Goal: Task Accomplishment & Management: Use online tool/utility

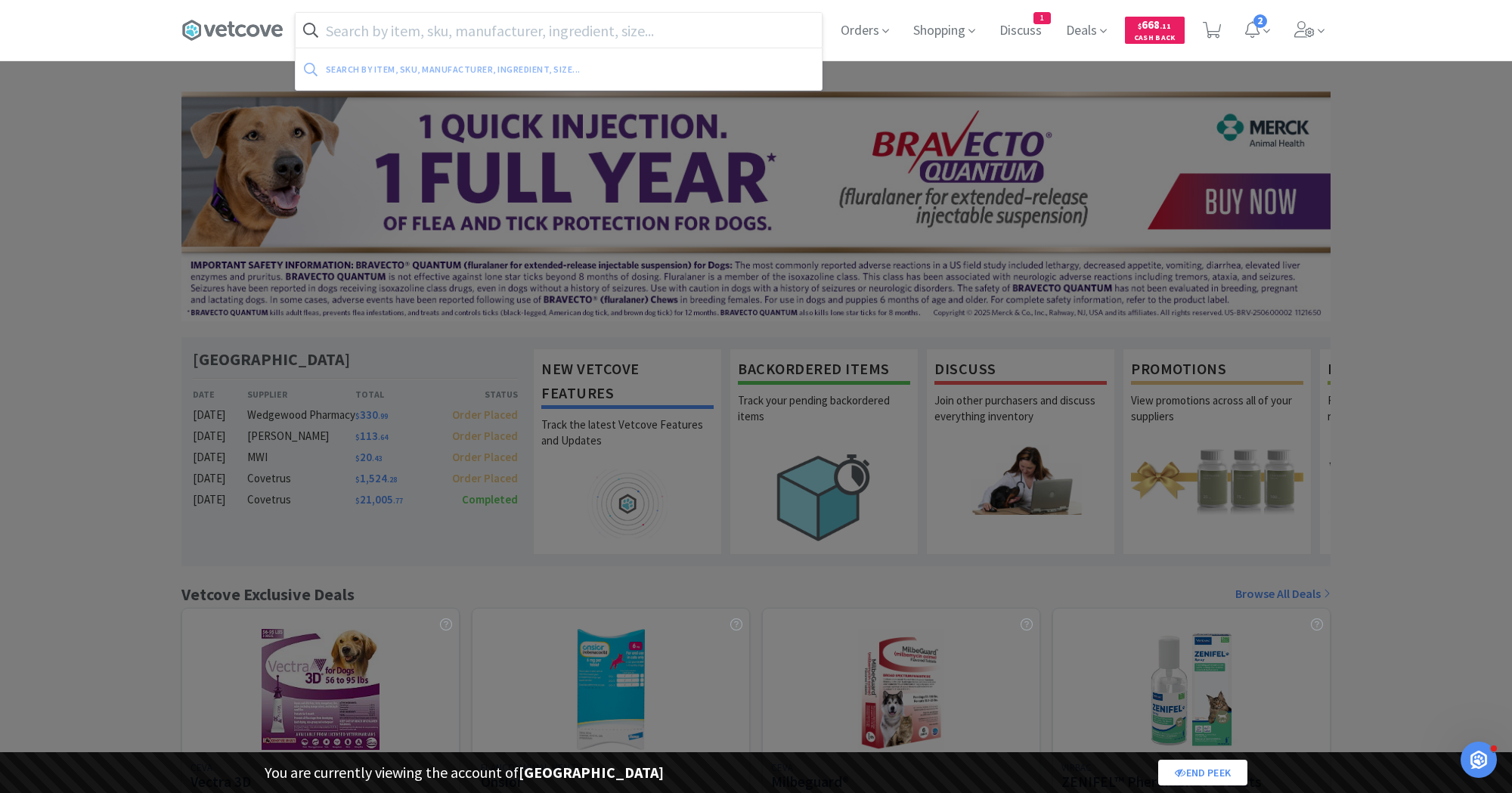
click at [414, 34] on input "text" at bounding box center [558, 30] width 527 height 35
paste input "822764"
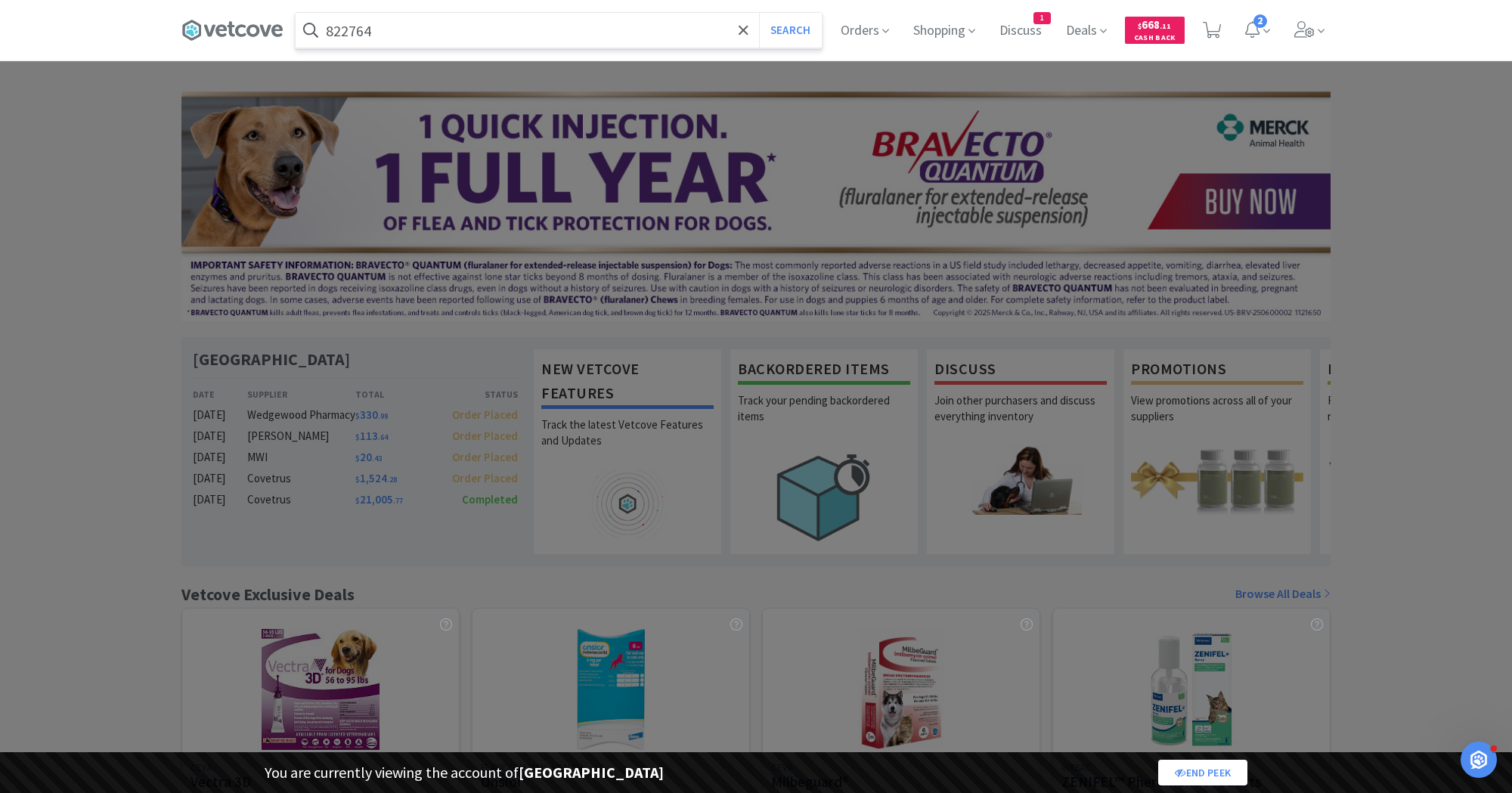
type input "822764"
click at [759, 13] on button "Search" at bounding box center [790, 30] width 63 height 35
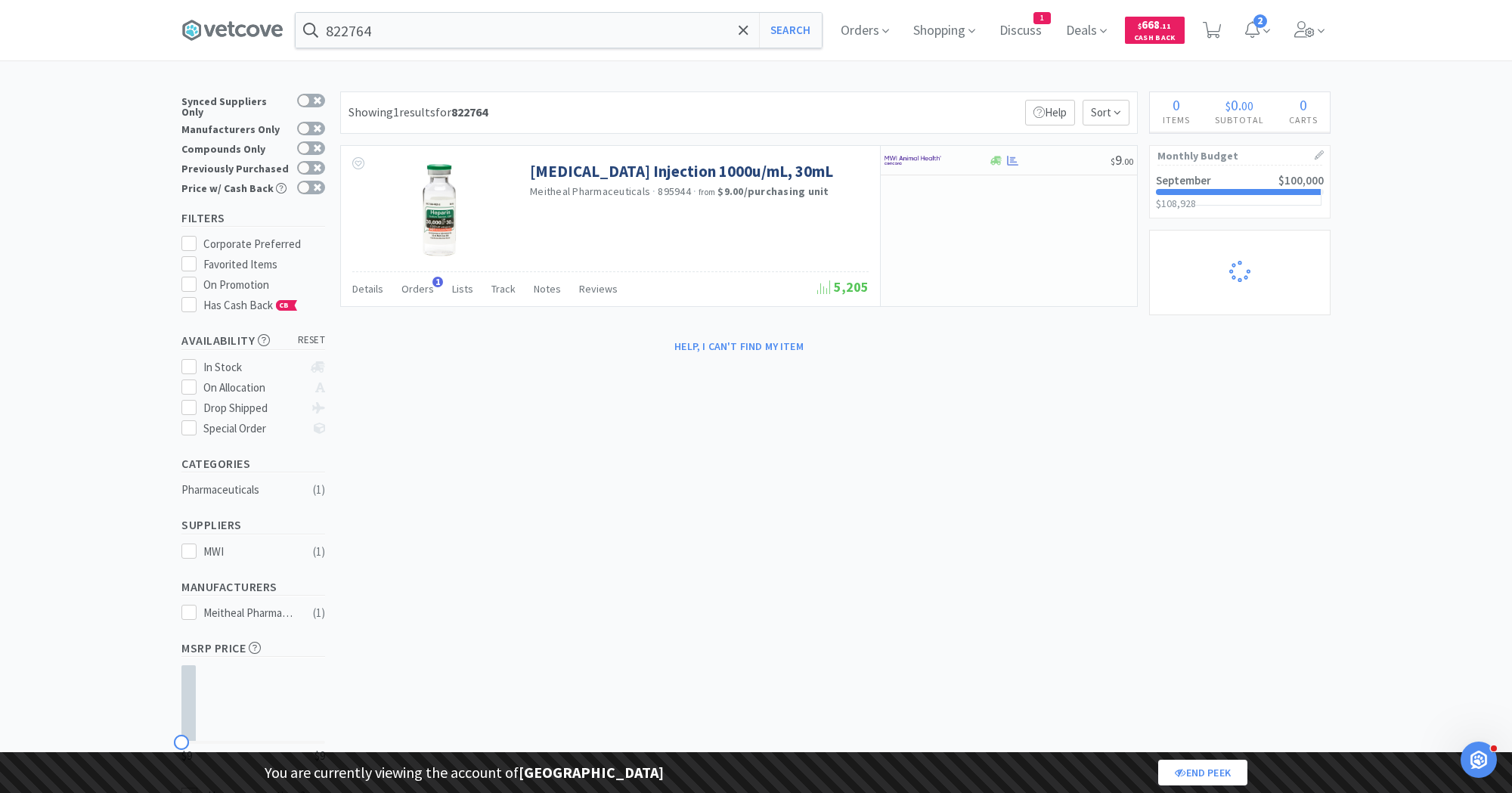
click at [990, 478] on div "× Filter Results Synced Suppliers Only Manufacturers Only Compounds Only Previo…" at bounding box center [756, 456] width 1149 height 730
click at [944, 162] on div at bounding box center [926, 160] width 83 height 26
select select "1"
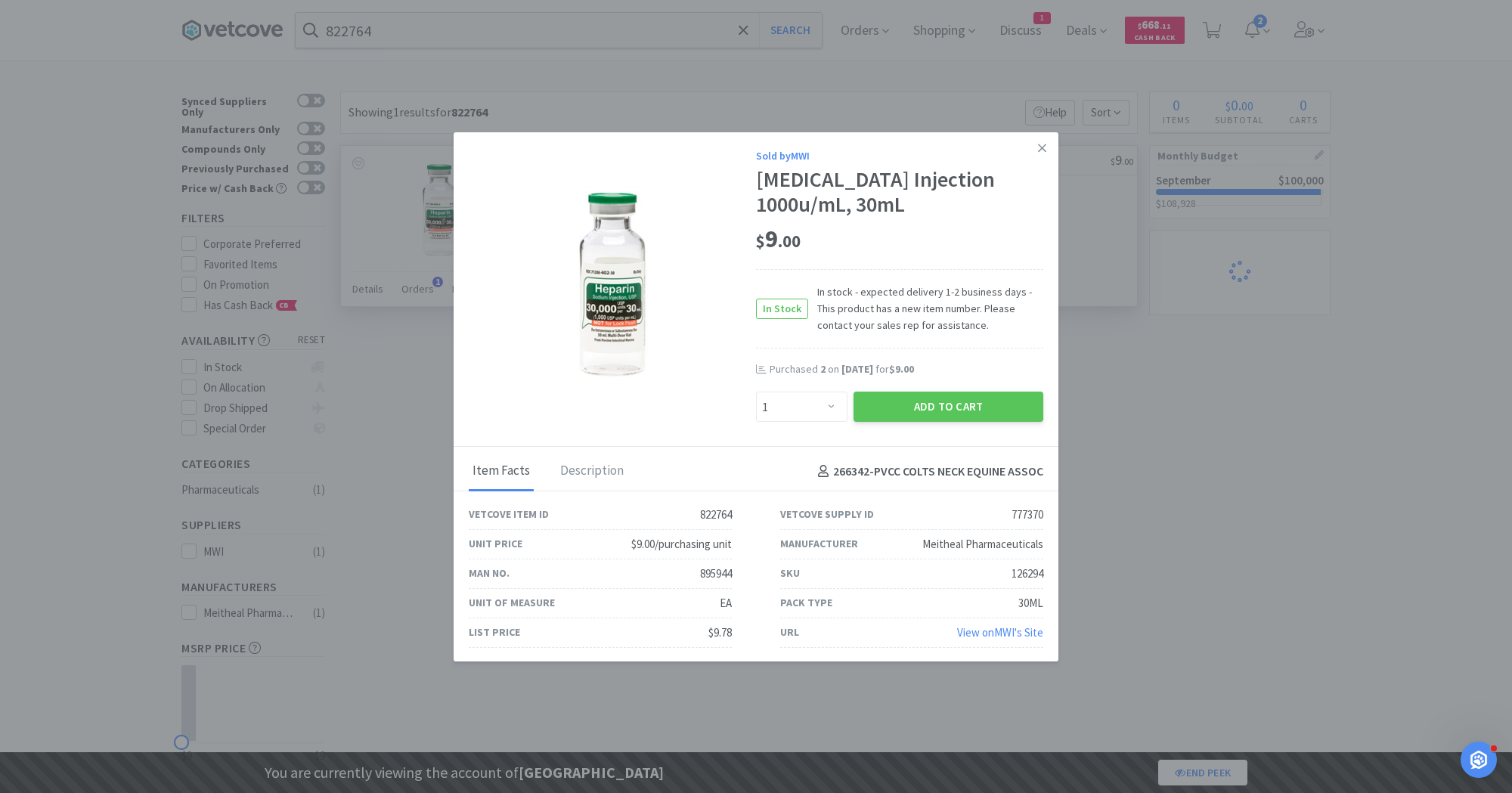
select select "1"
select select "8"
select select "1"
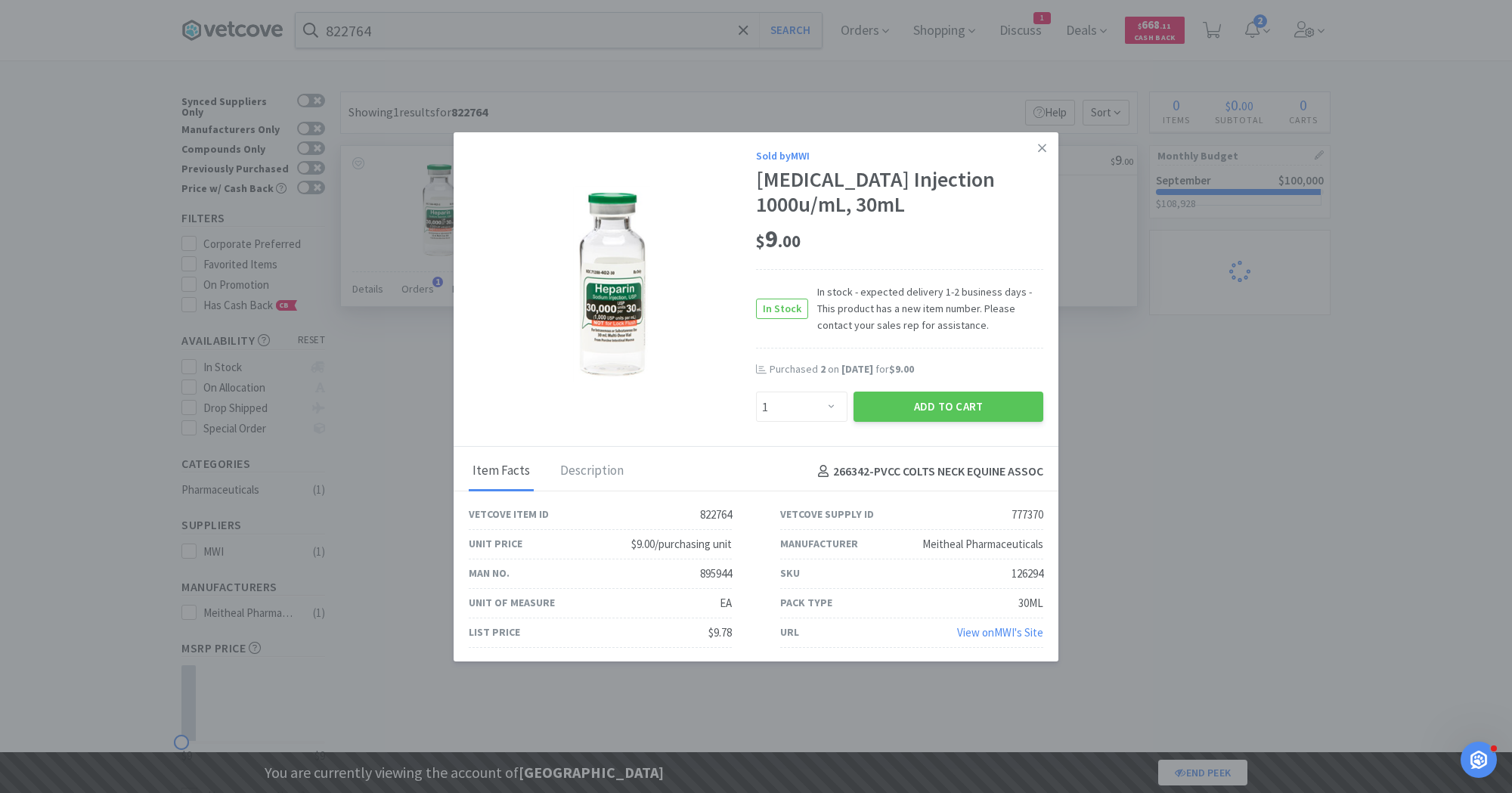
select select "1"
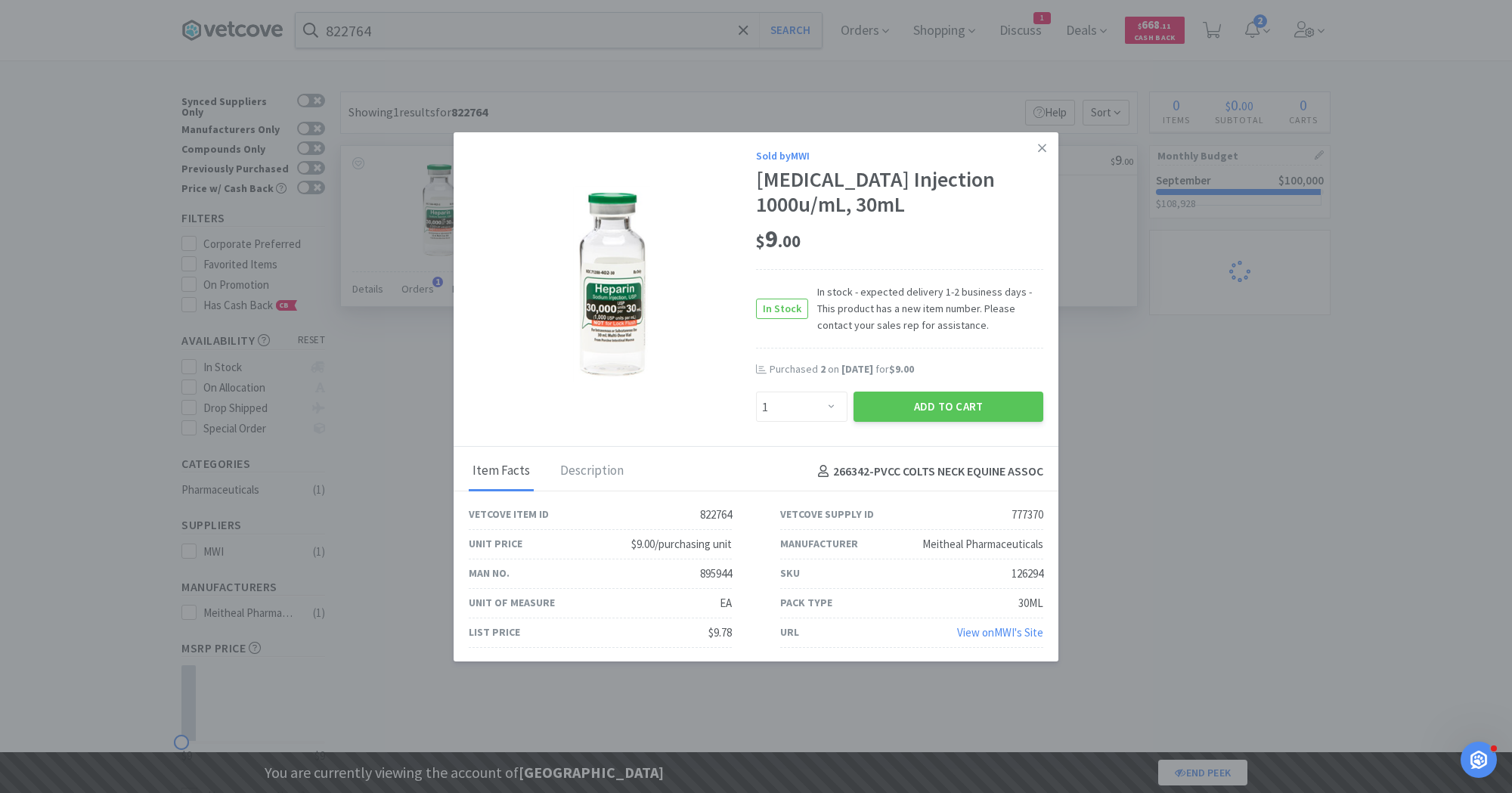
select select "2"
select select "1"
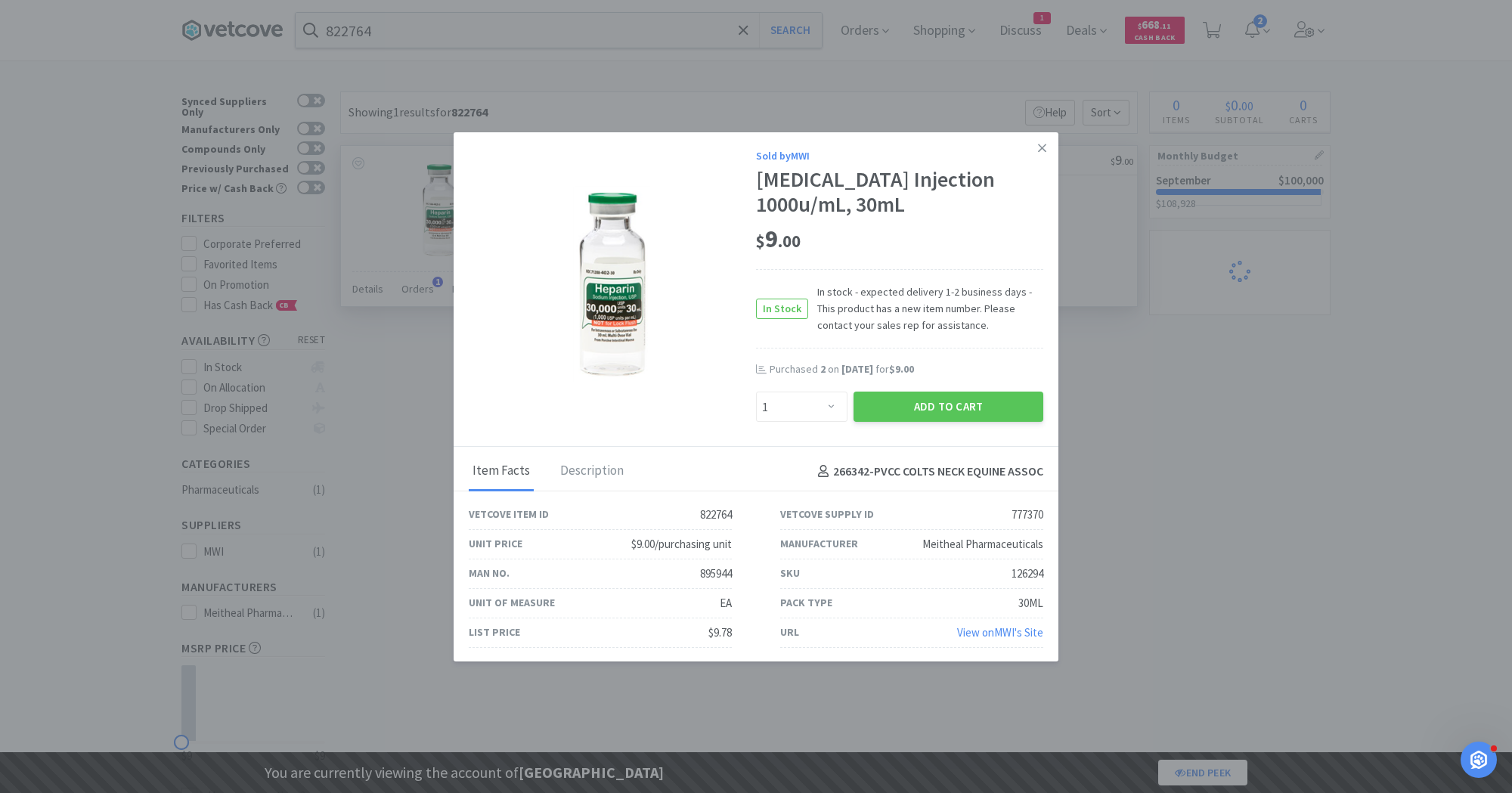
select select "1"
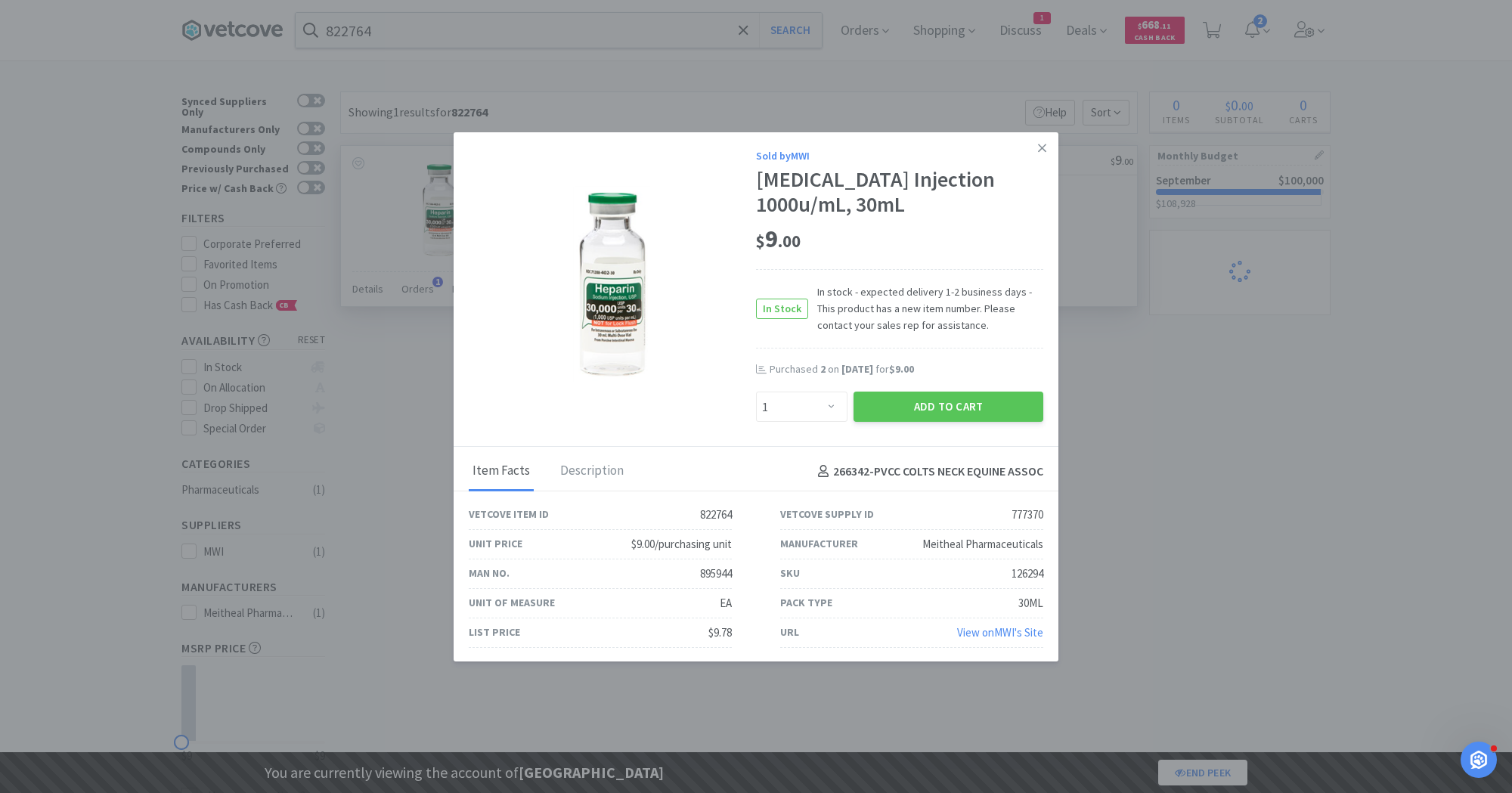
select select "1"
select select "2"
select select "1"
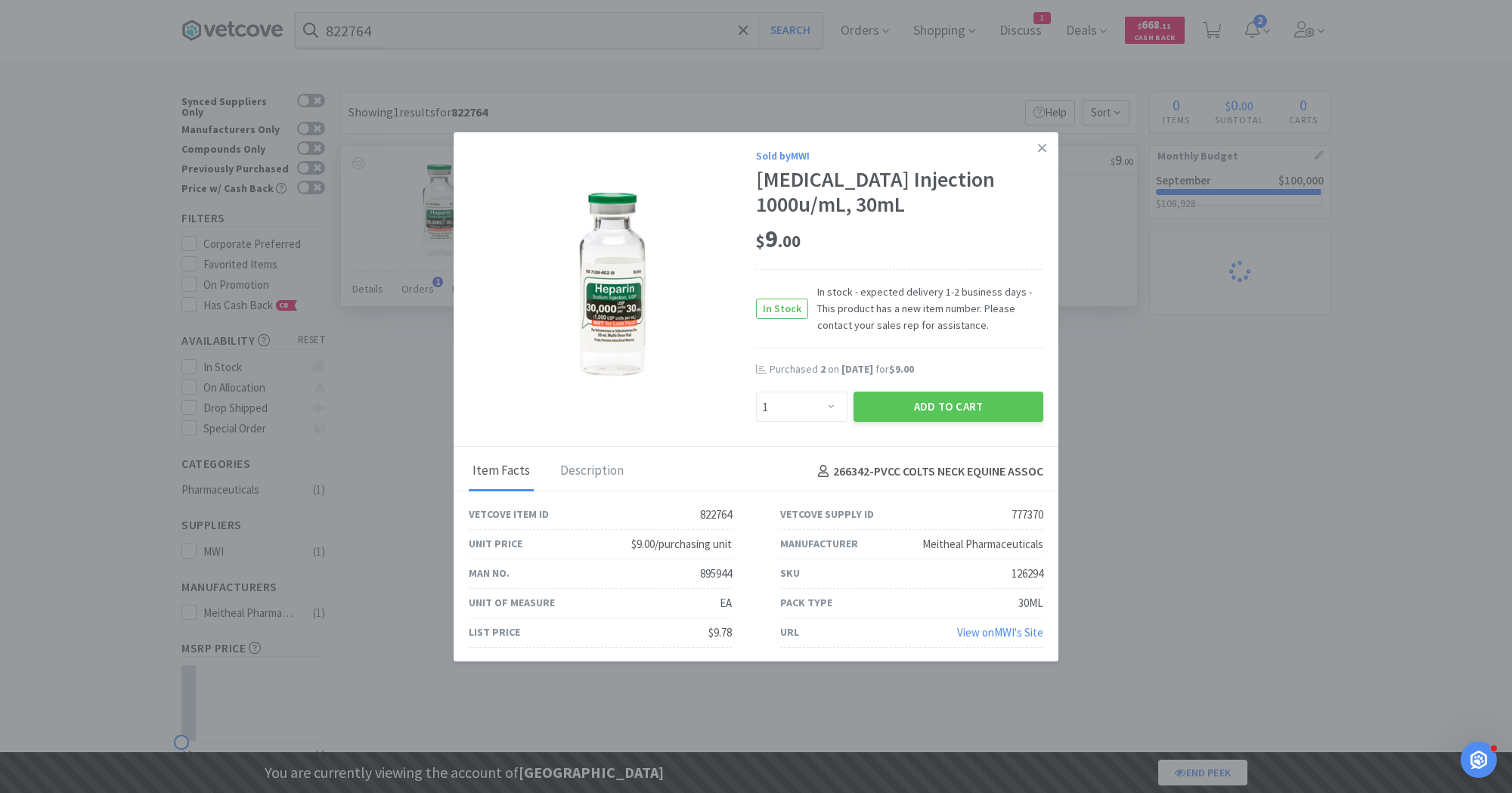
select select "1"
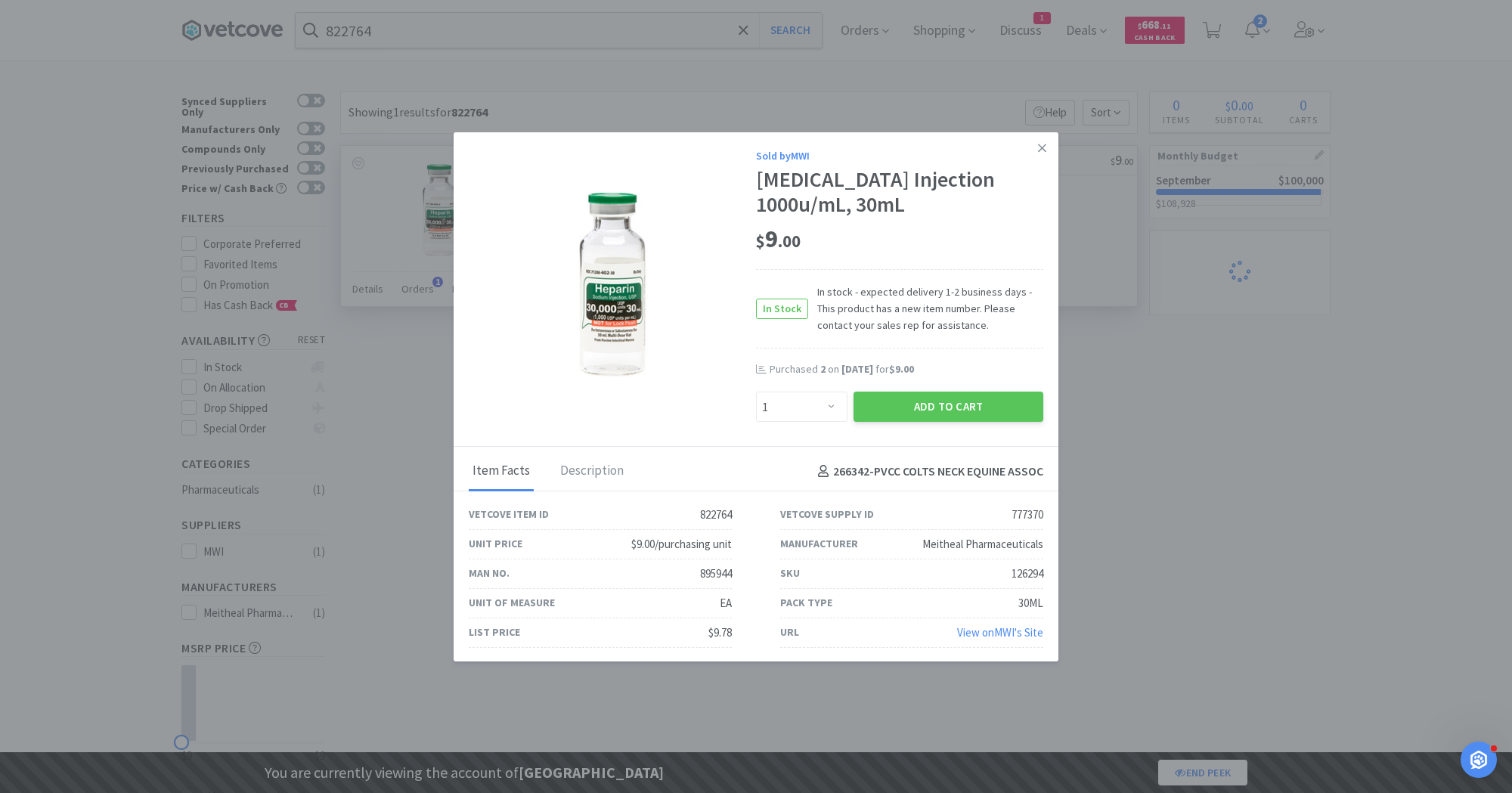
select select "1"
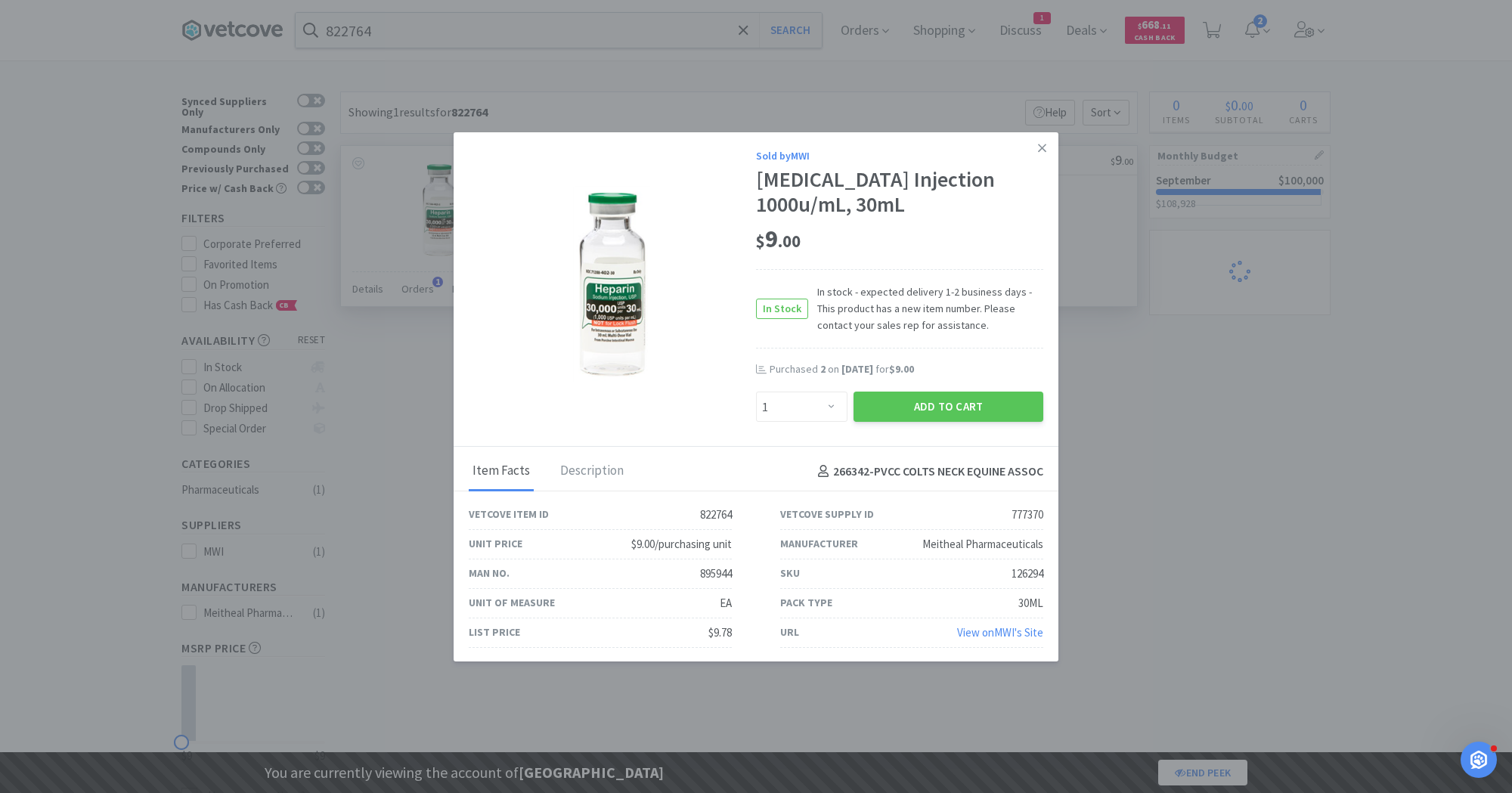
select select "1"
select select "10"
select select "1"
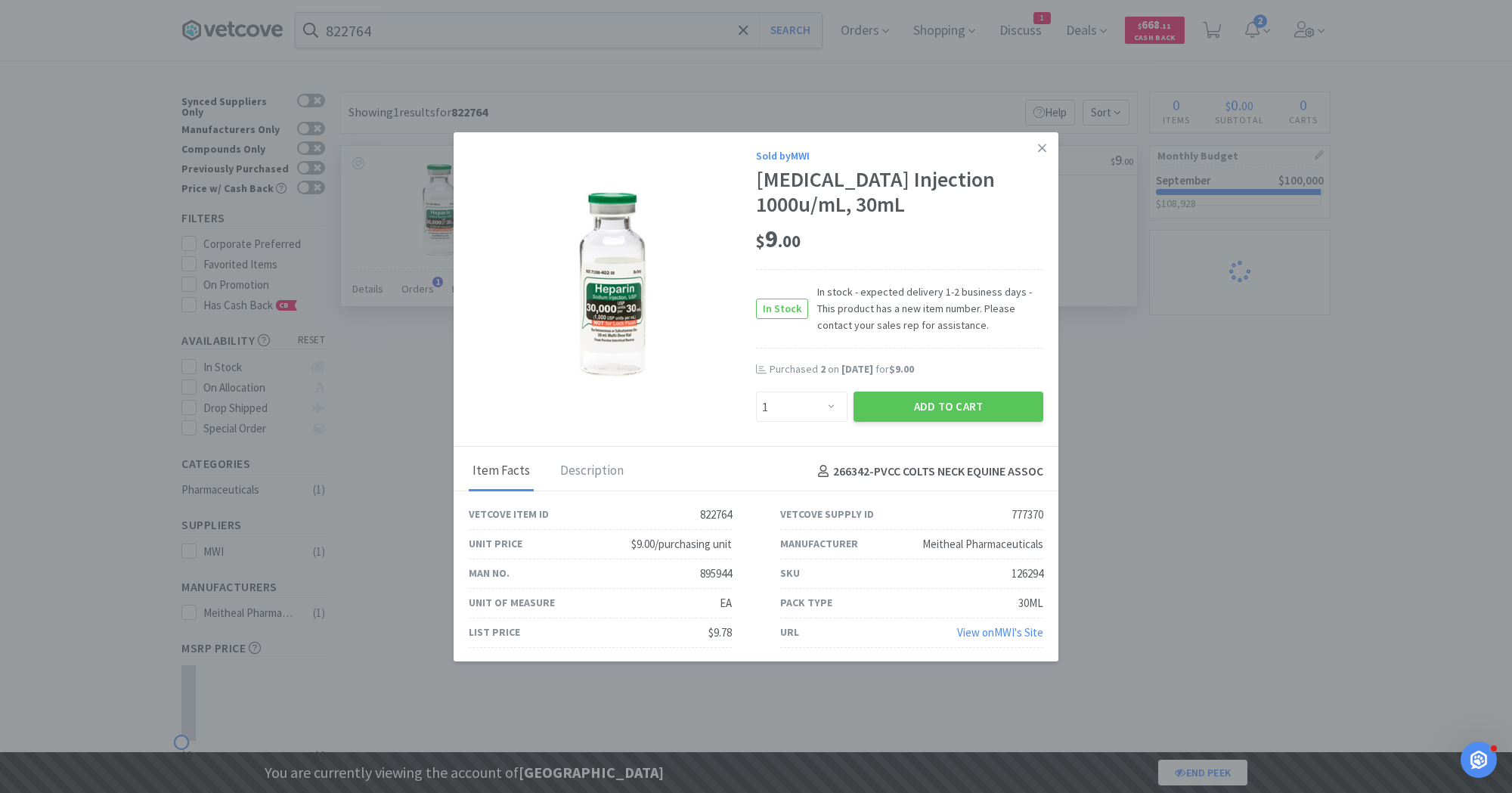
select select "1"
select select "3"
select select "2"
select select "3"
select select "2"
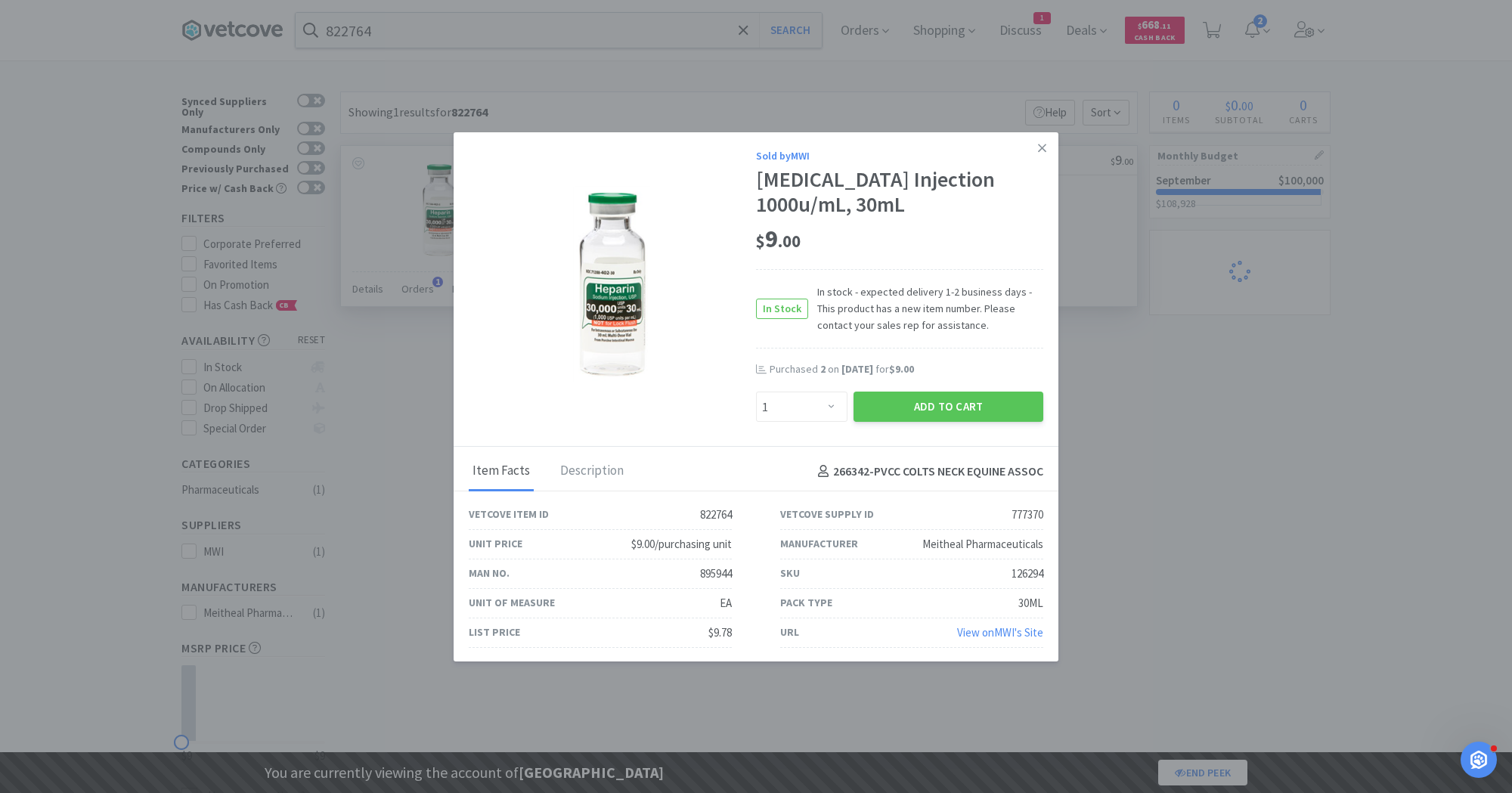
select select "2"
select select "1"
select select "10"
select select "1"
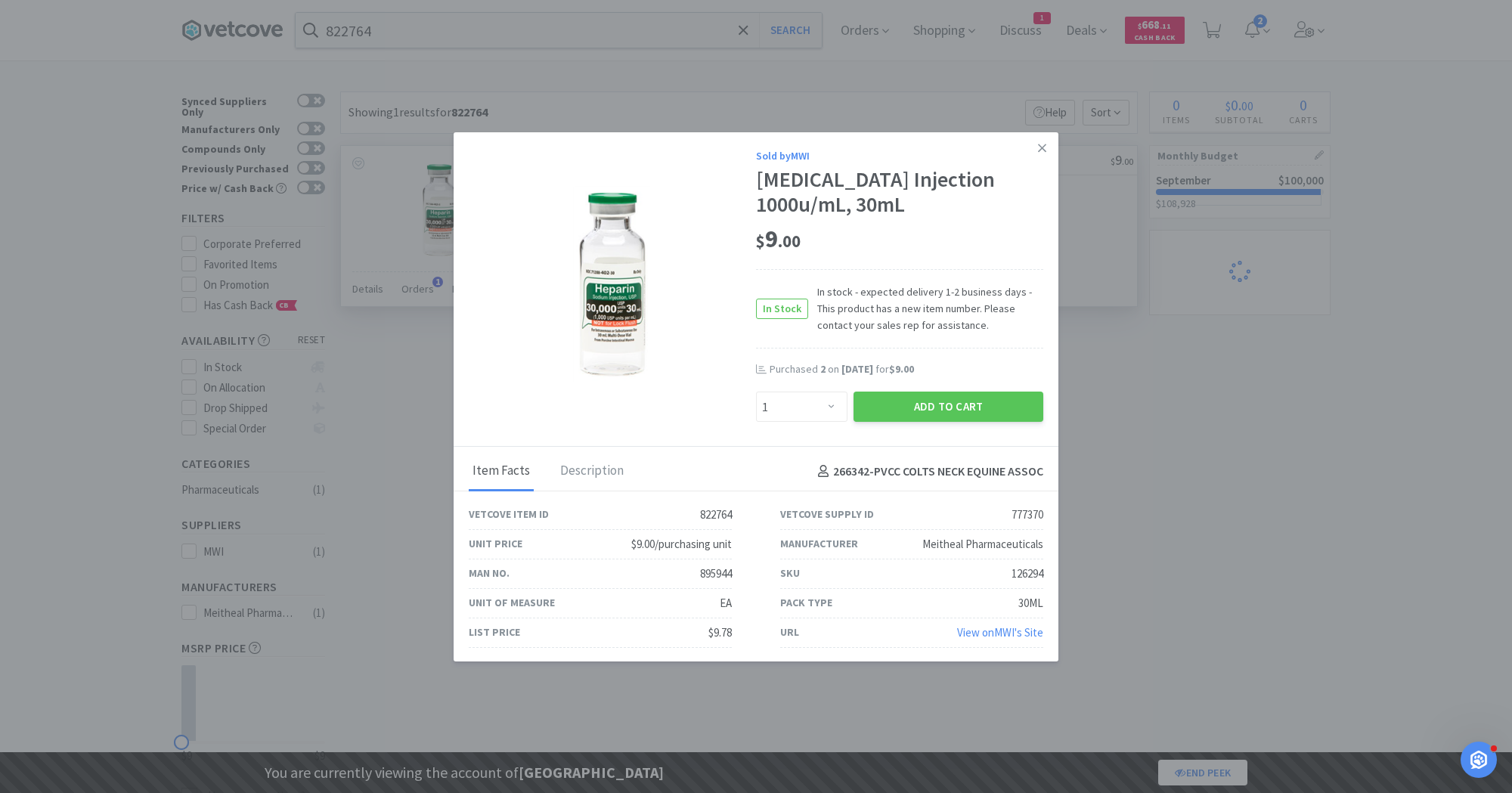
select select "2"
select select "1"
select select "2"
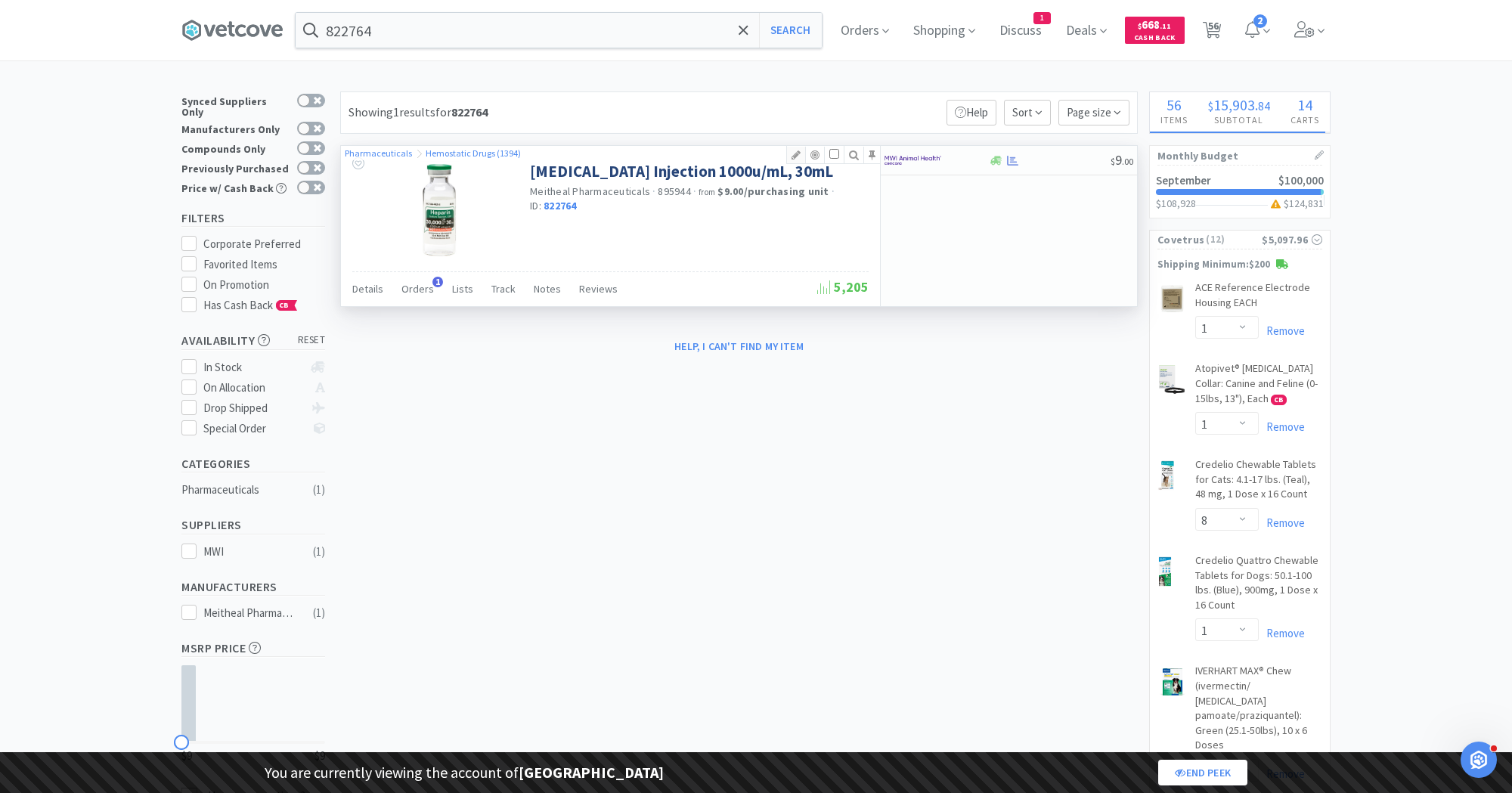
click at [800, 154] on icon at bounding box center [796, 155] width 18 height 11
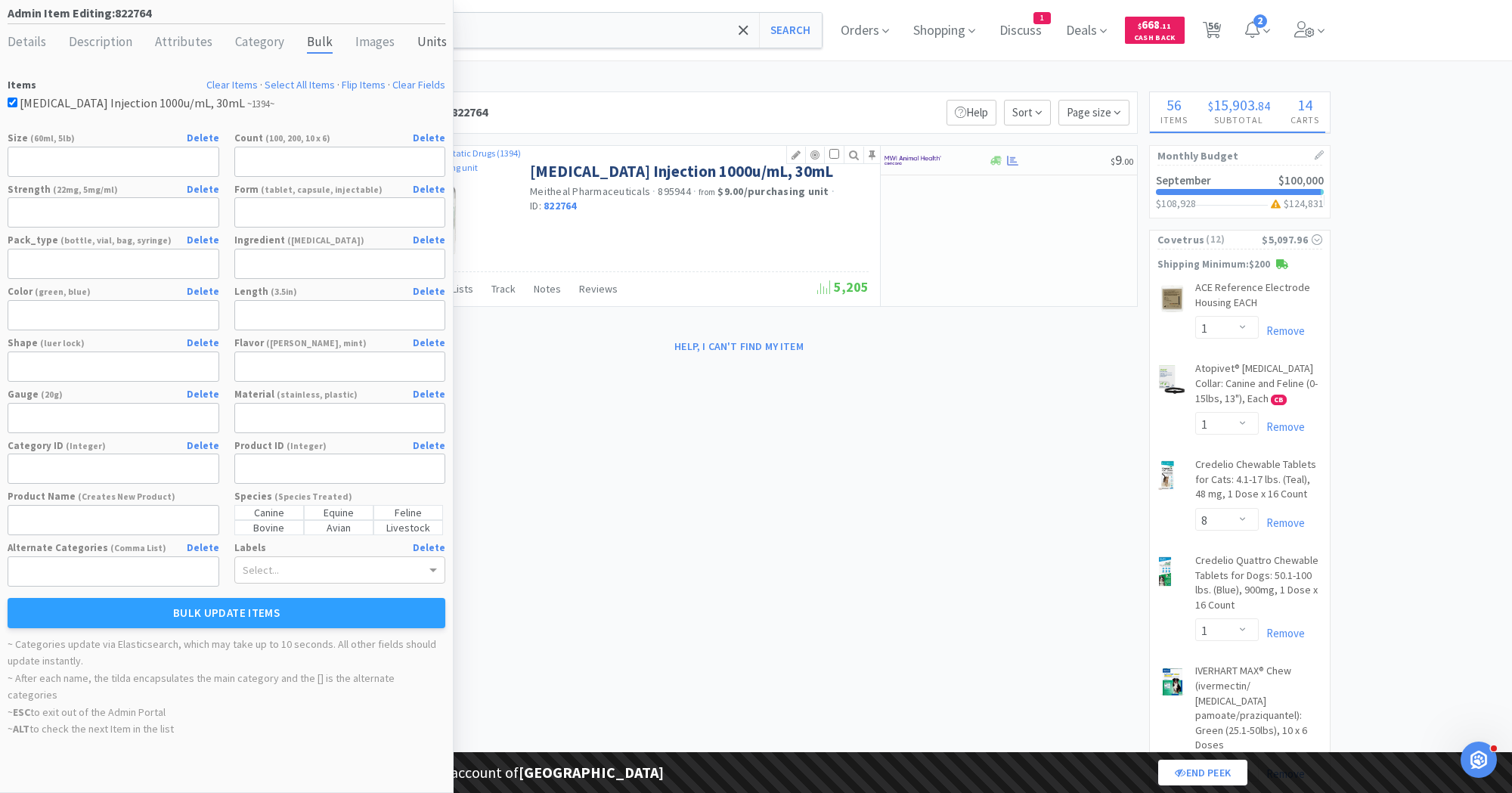
click at [431, 36] on div "Units" at bounding box center [432, 43] width 29 height 22
select select "ml"
select select "vial"
select select "purchasing unit"
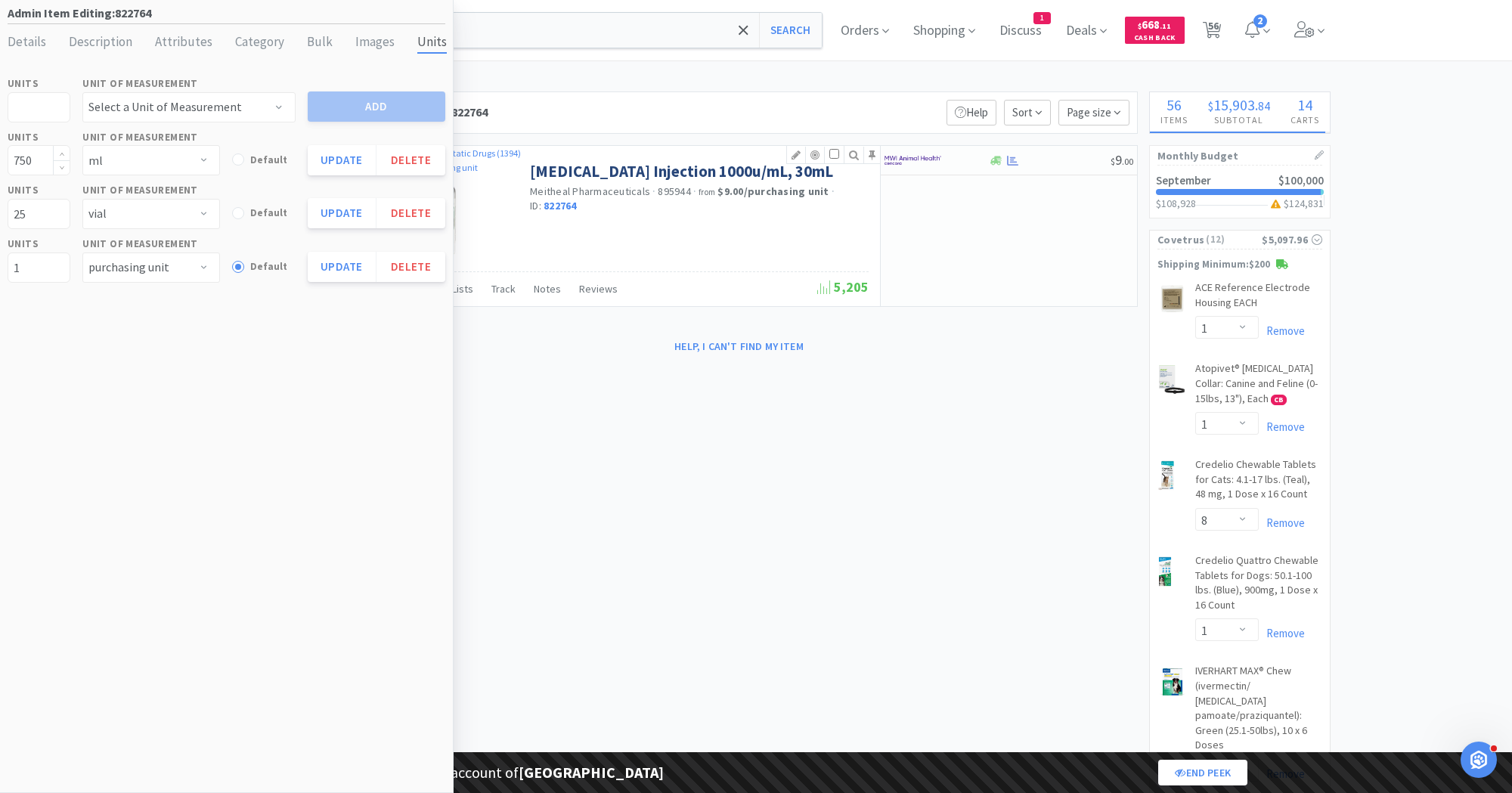
click at [40, 162] on input "750" at bounding box center [39, 160] width 61 height 28
type input "30"
click at [329, 159] on button "Update" at bounding box center [342, 160] width 69 height 30
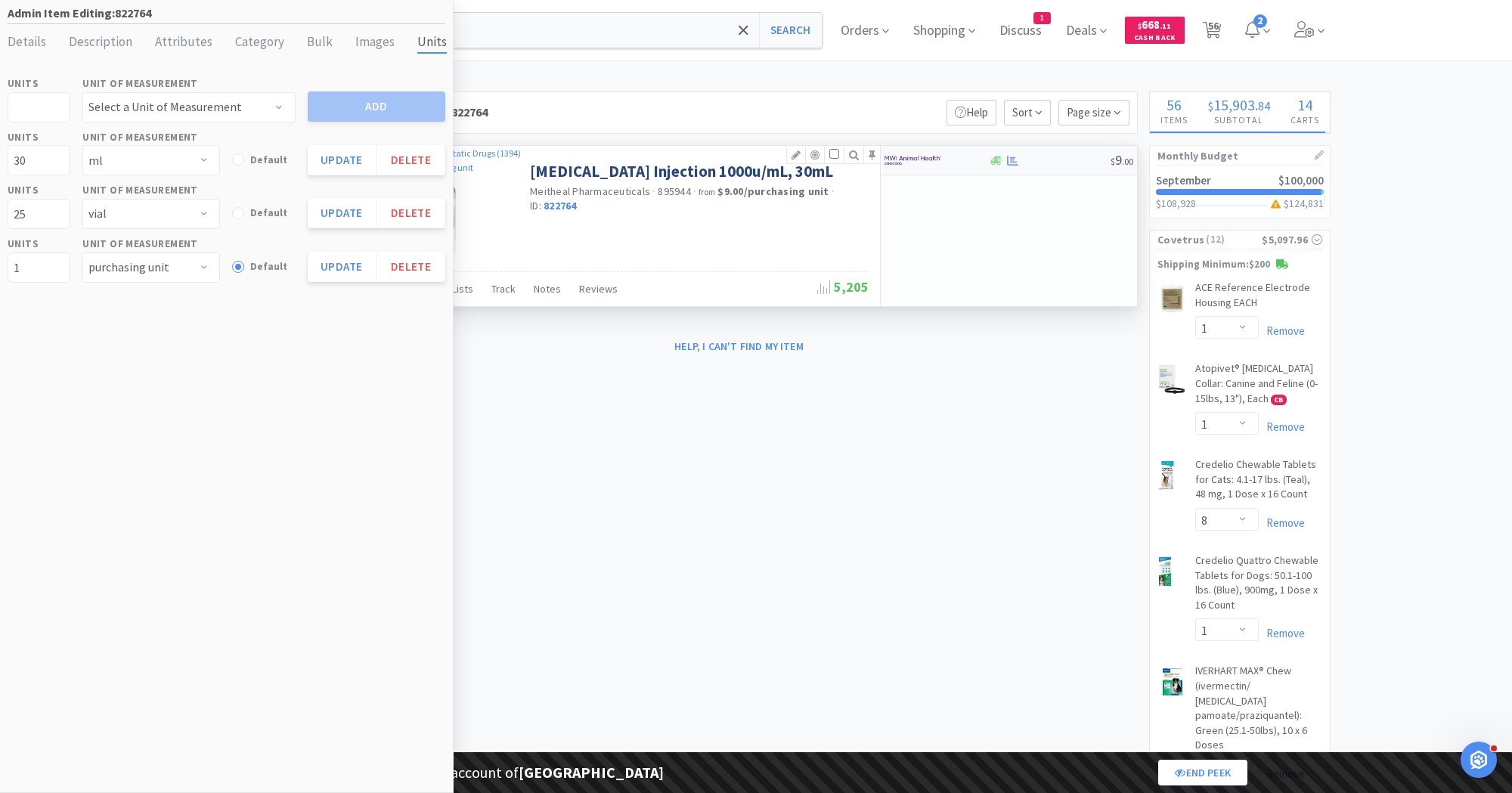
click at [950, 160] on div at bounding box center [926, 160] width 83 height 26
select select "1"
click at [43, 215] on input "25" at bounding box center [39, 214] width 61 height 28
type input "2"
type input "1"
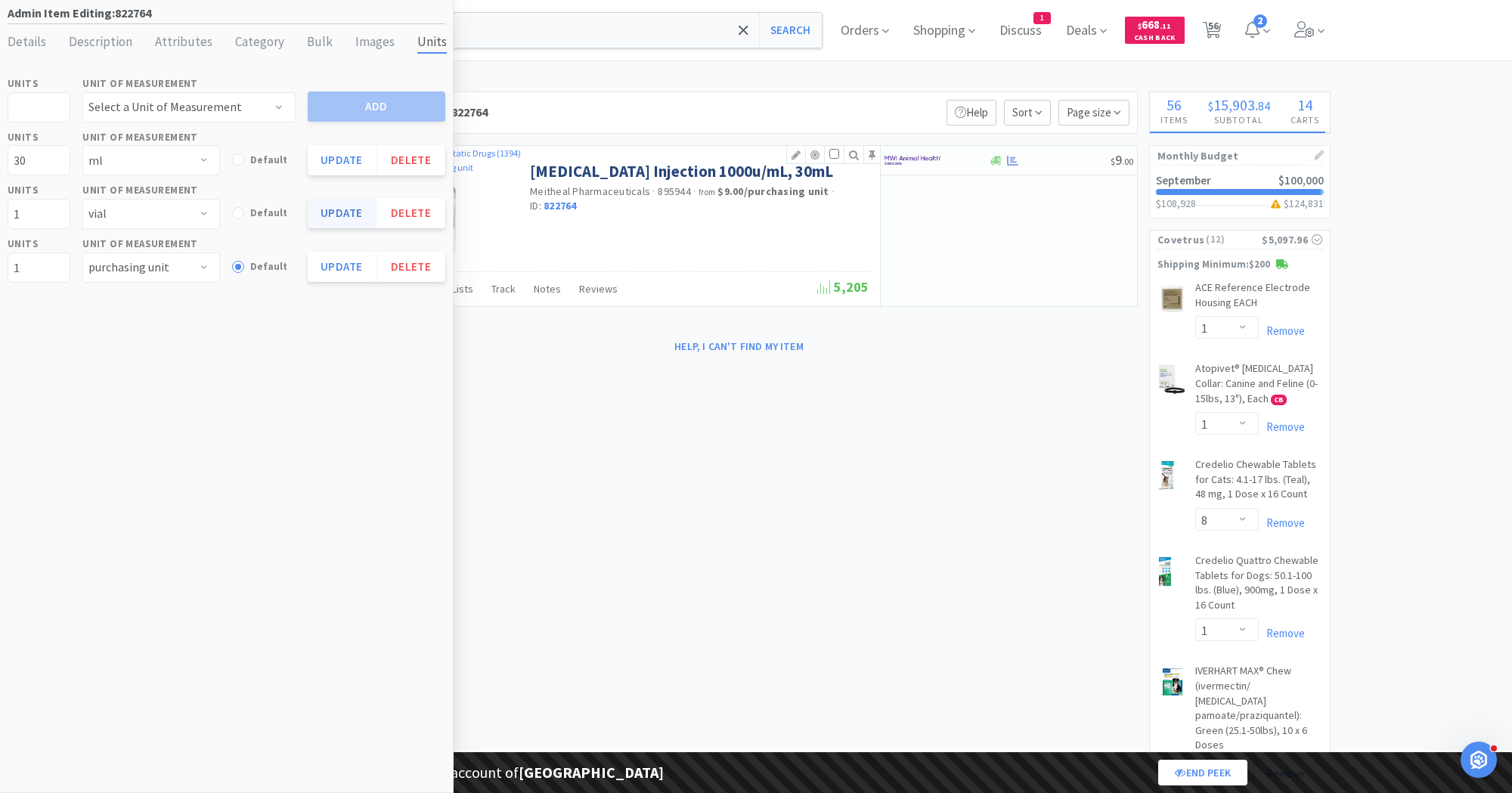
click at [329, 217] on button "Update" at bounding box center [342, 214] width 69 height 30
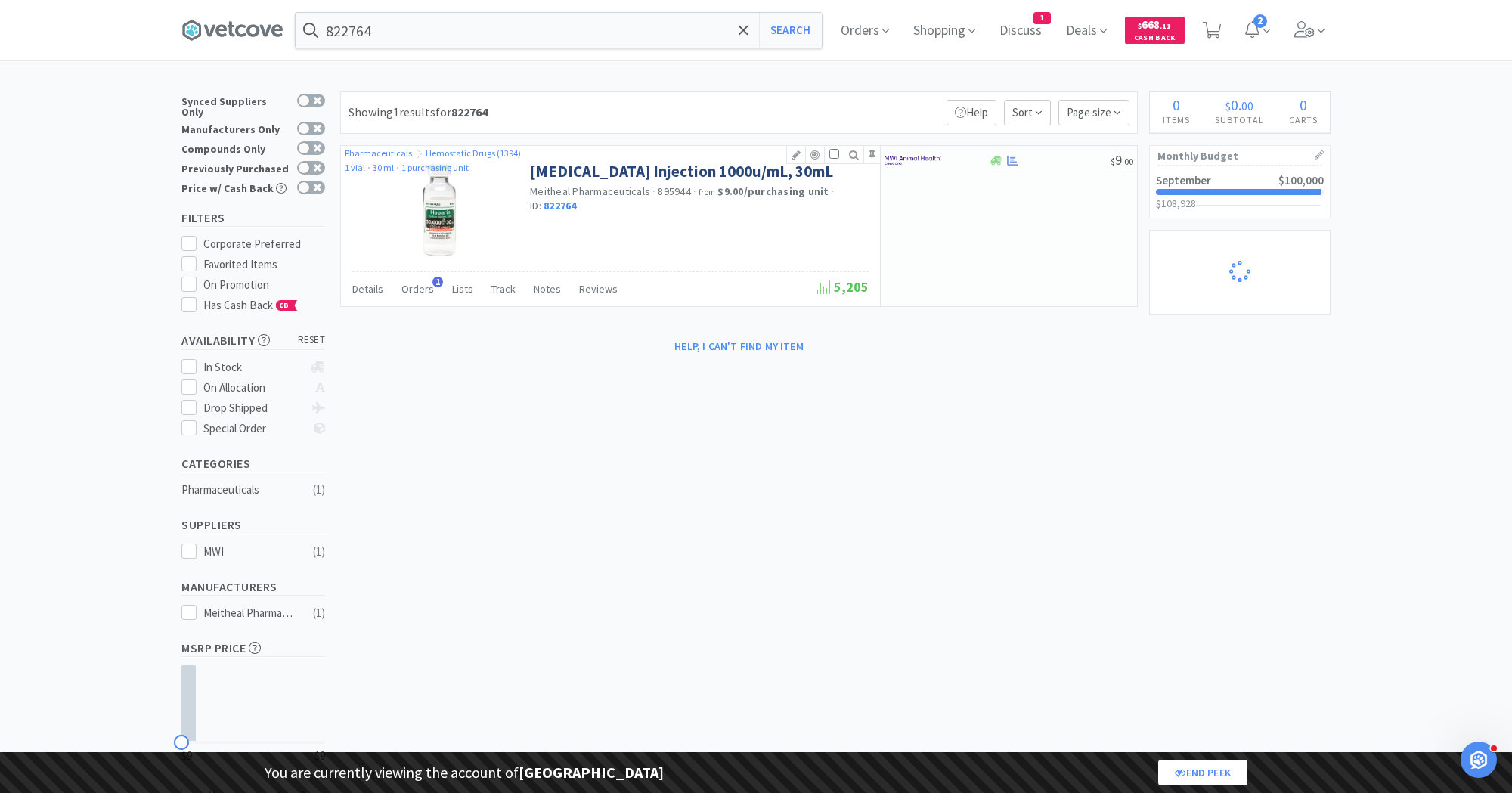
select select "1"
select select "8"
select select "1"
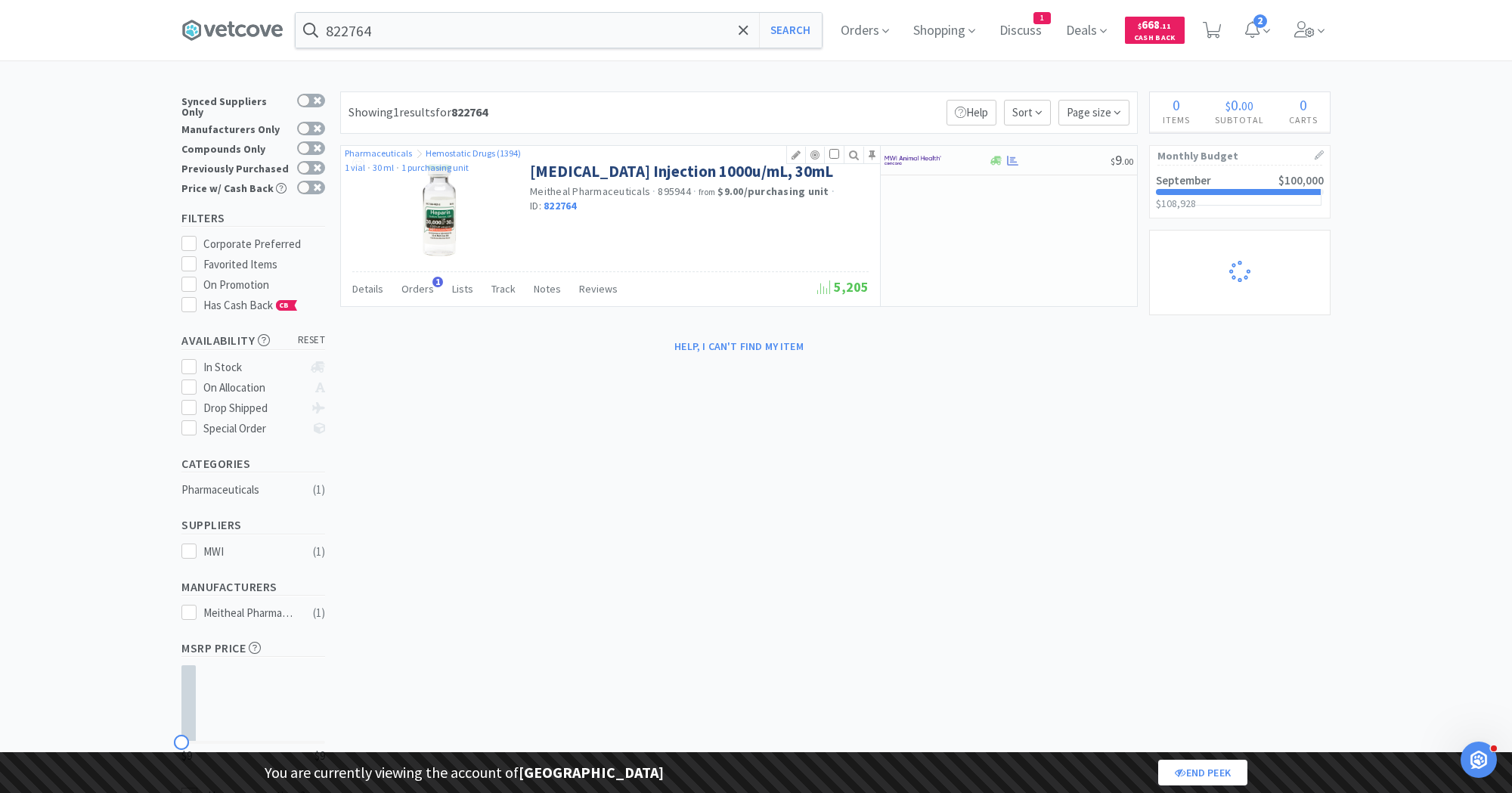
select select "1"
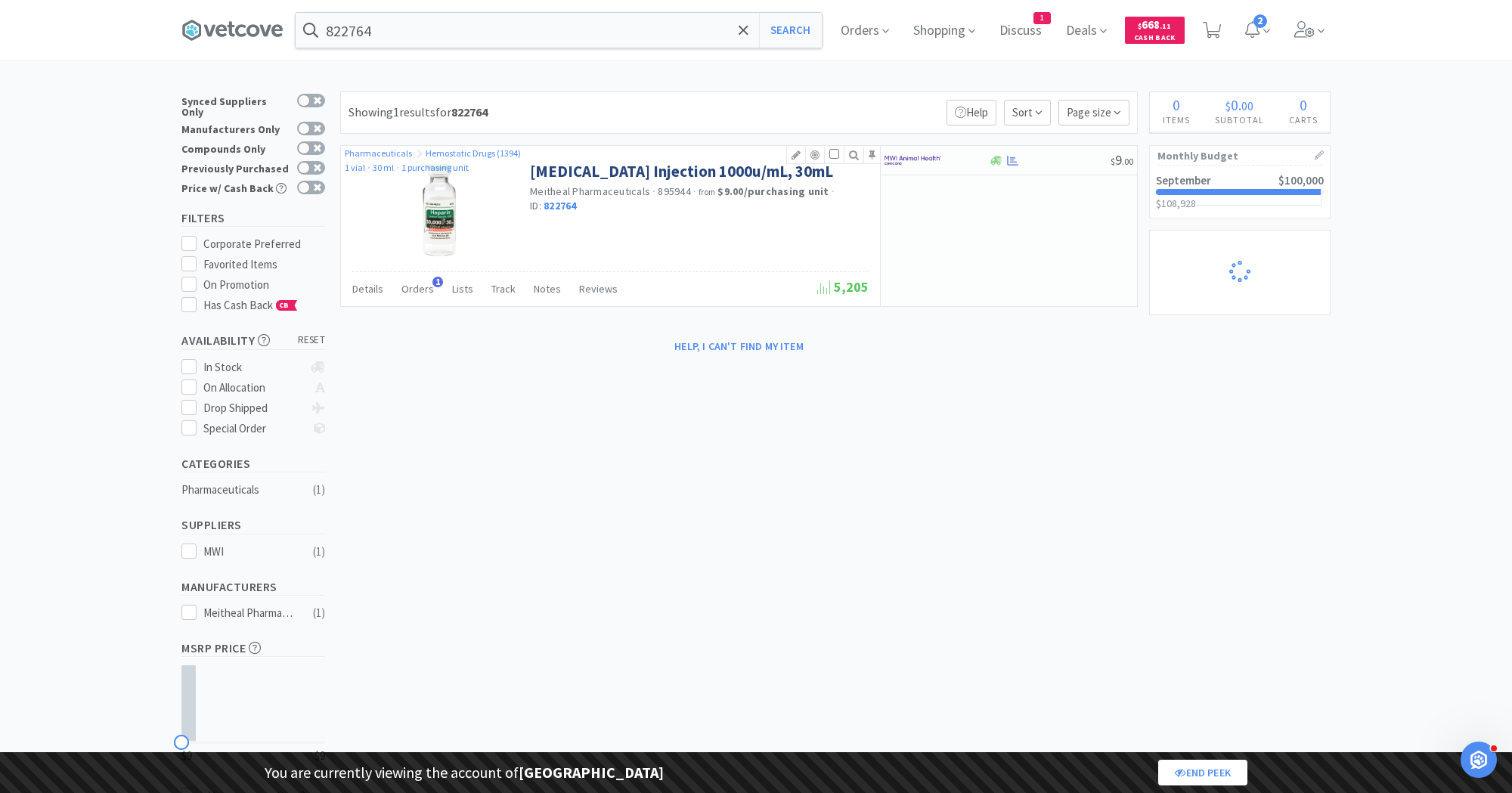
select select "2"
select select "1"
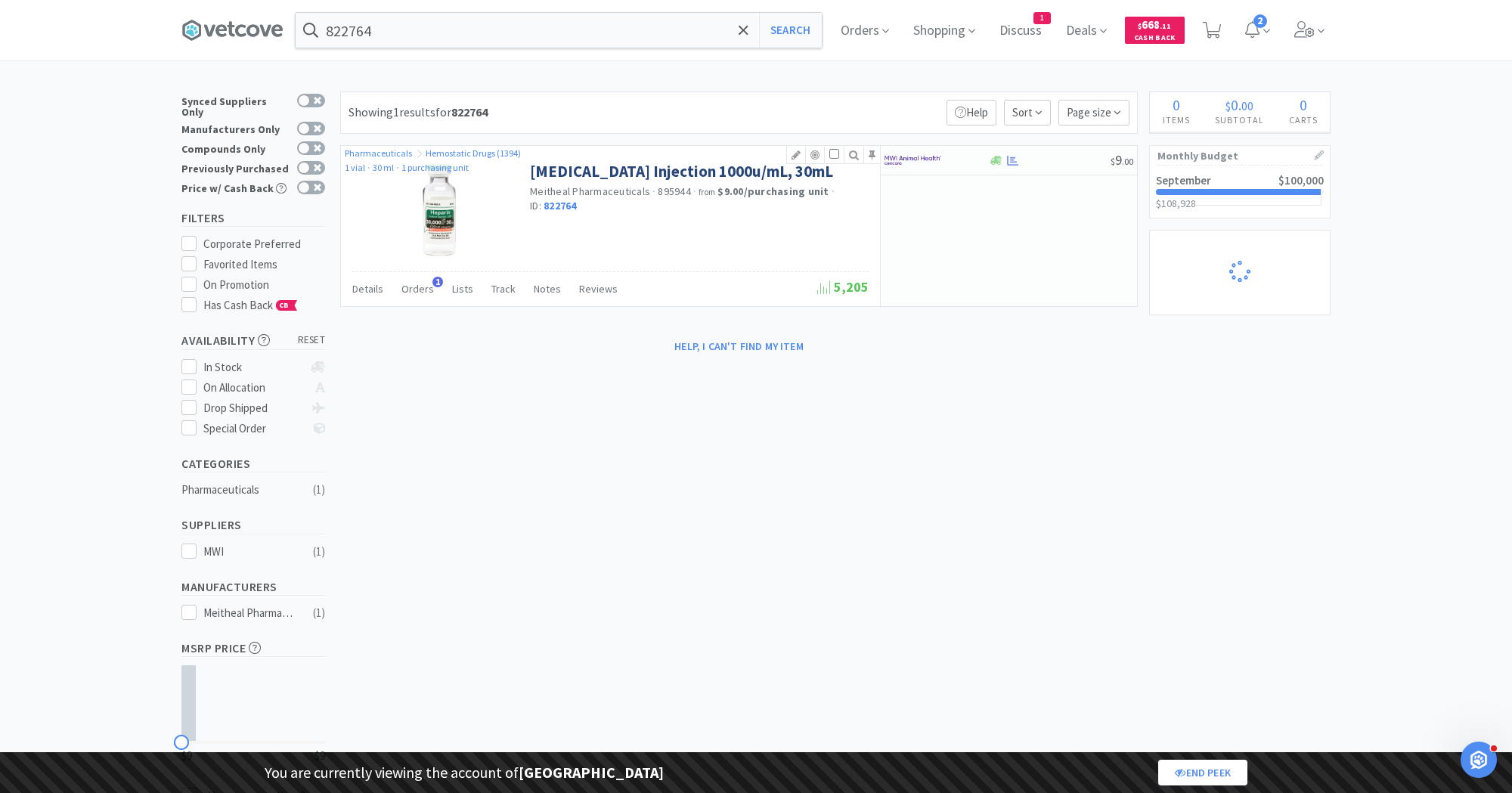
select select "1"
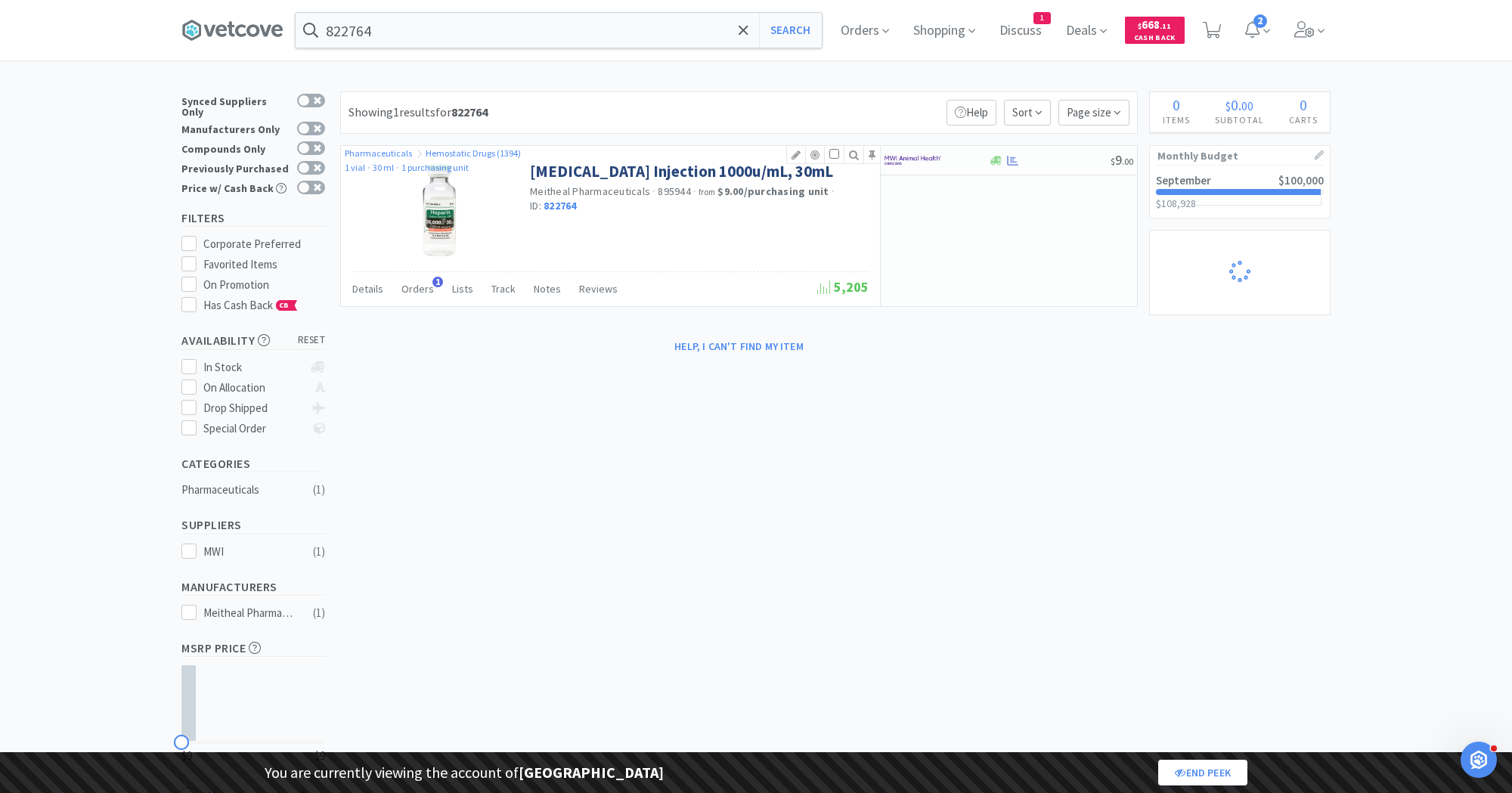
select select "1"
select select "2"
select select "1"
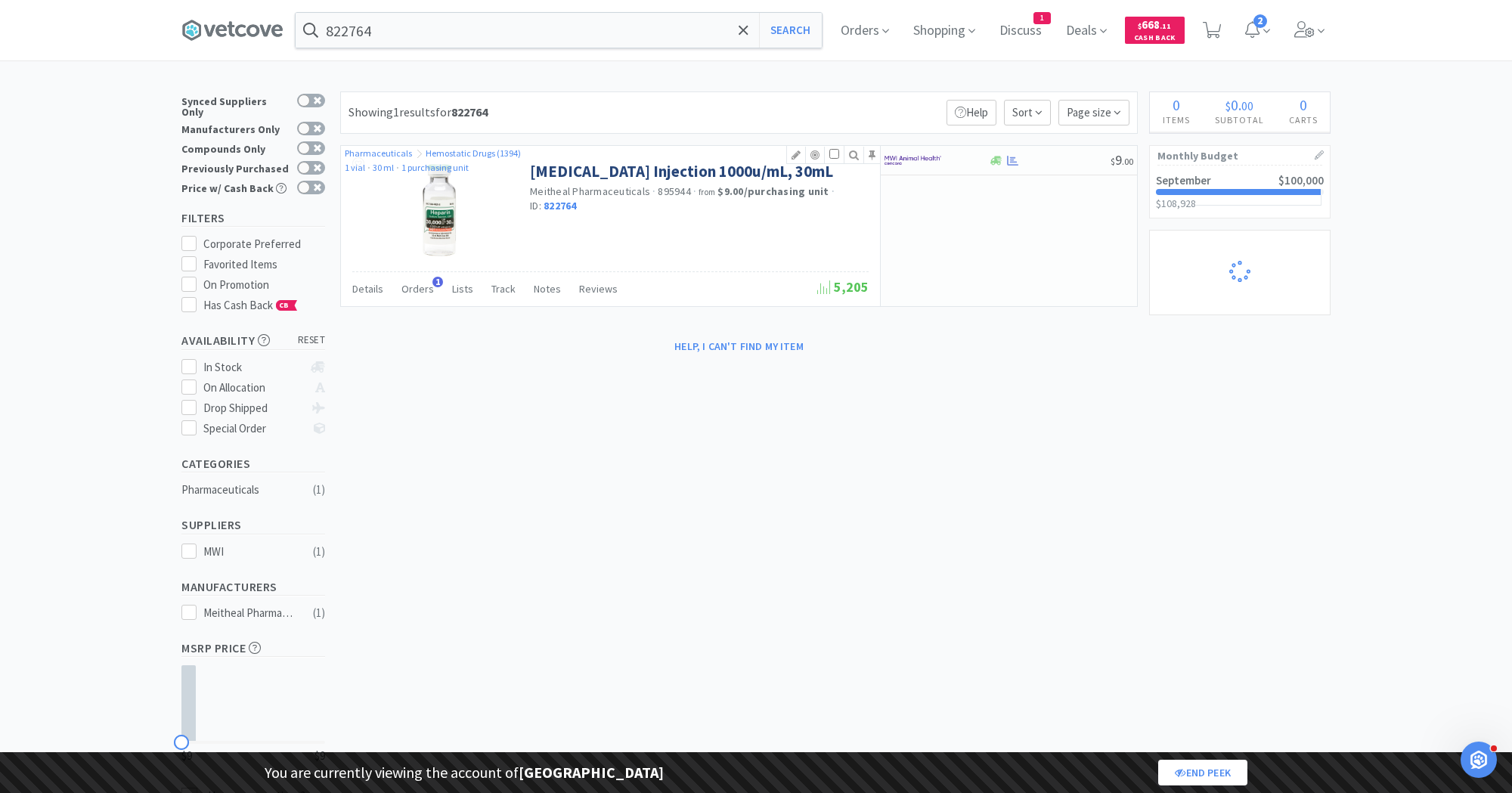
select select "1"
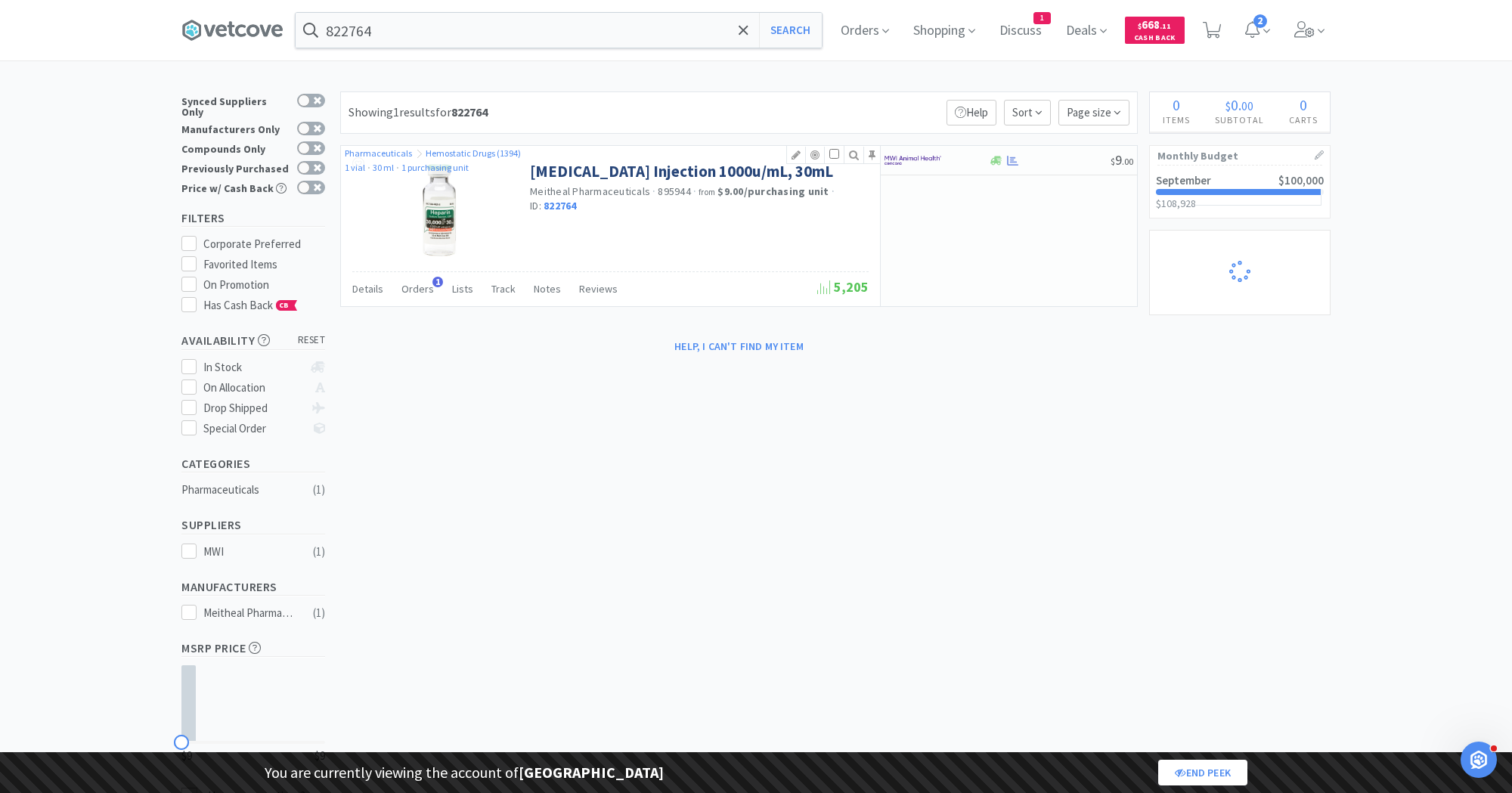
select select "1"
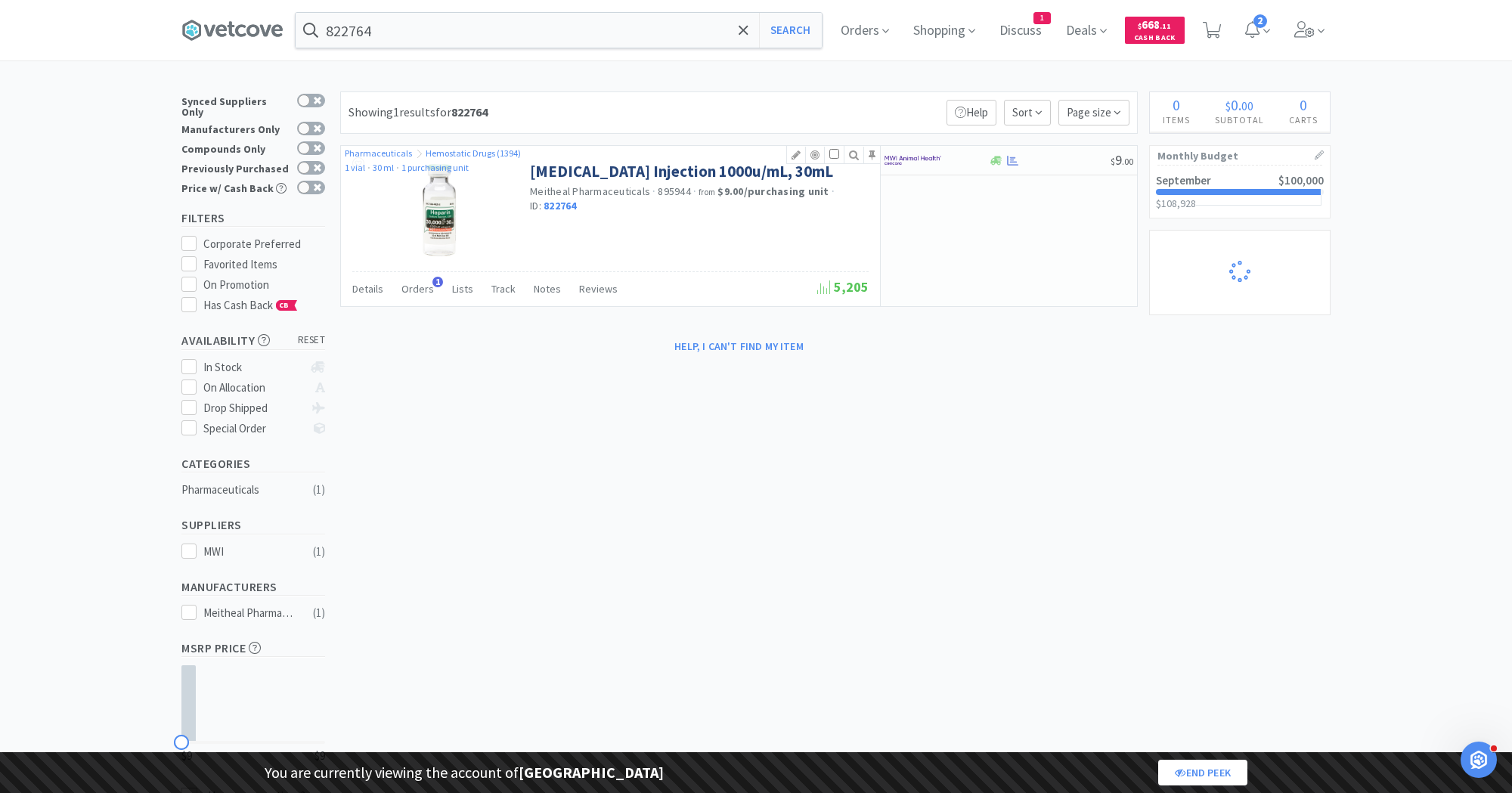
select select "1"
select select "10"
select select "1"
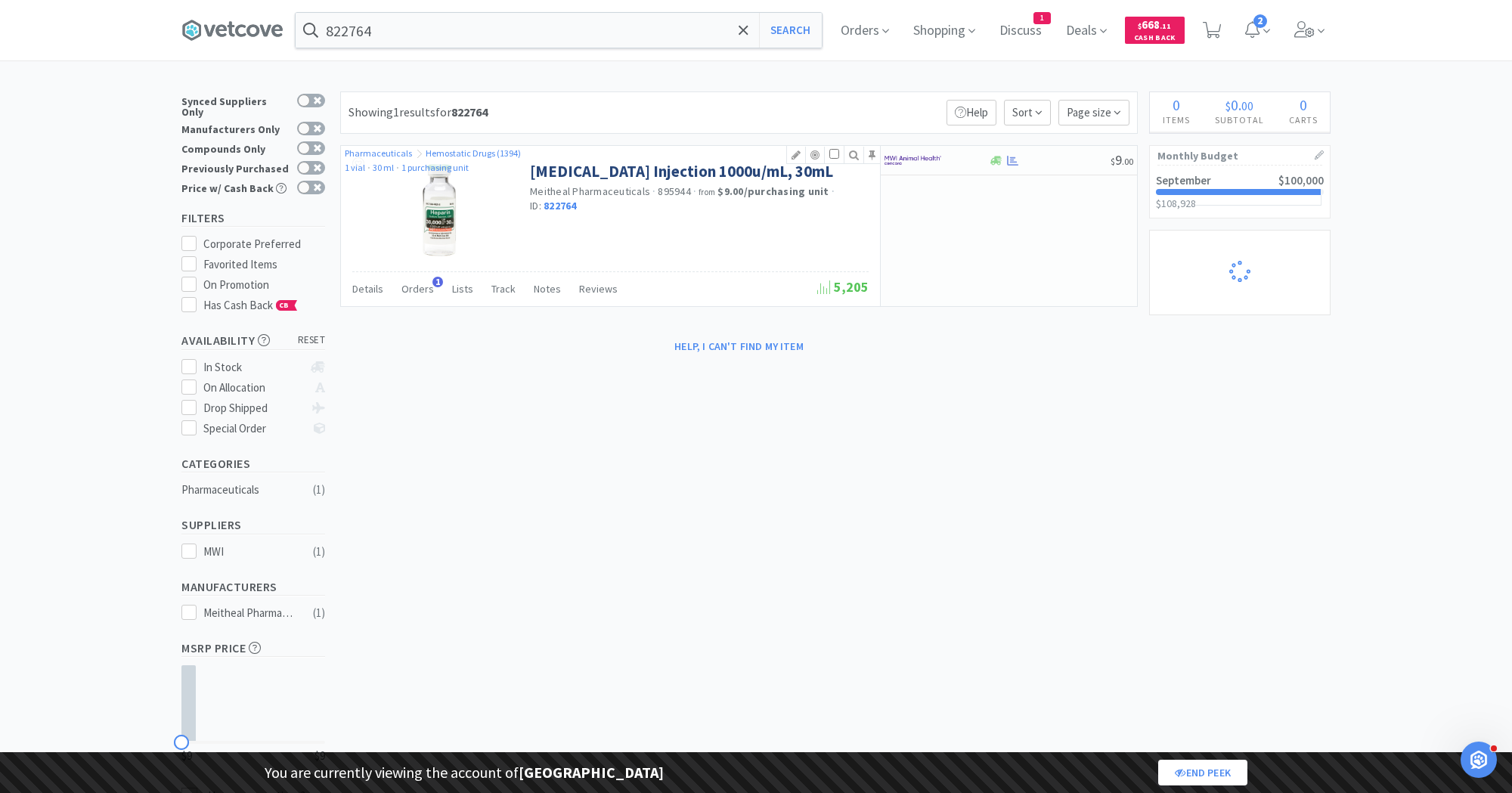
select select "1"
select select "3"
select select "2"
select select "3"
select select "2"
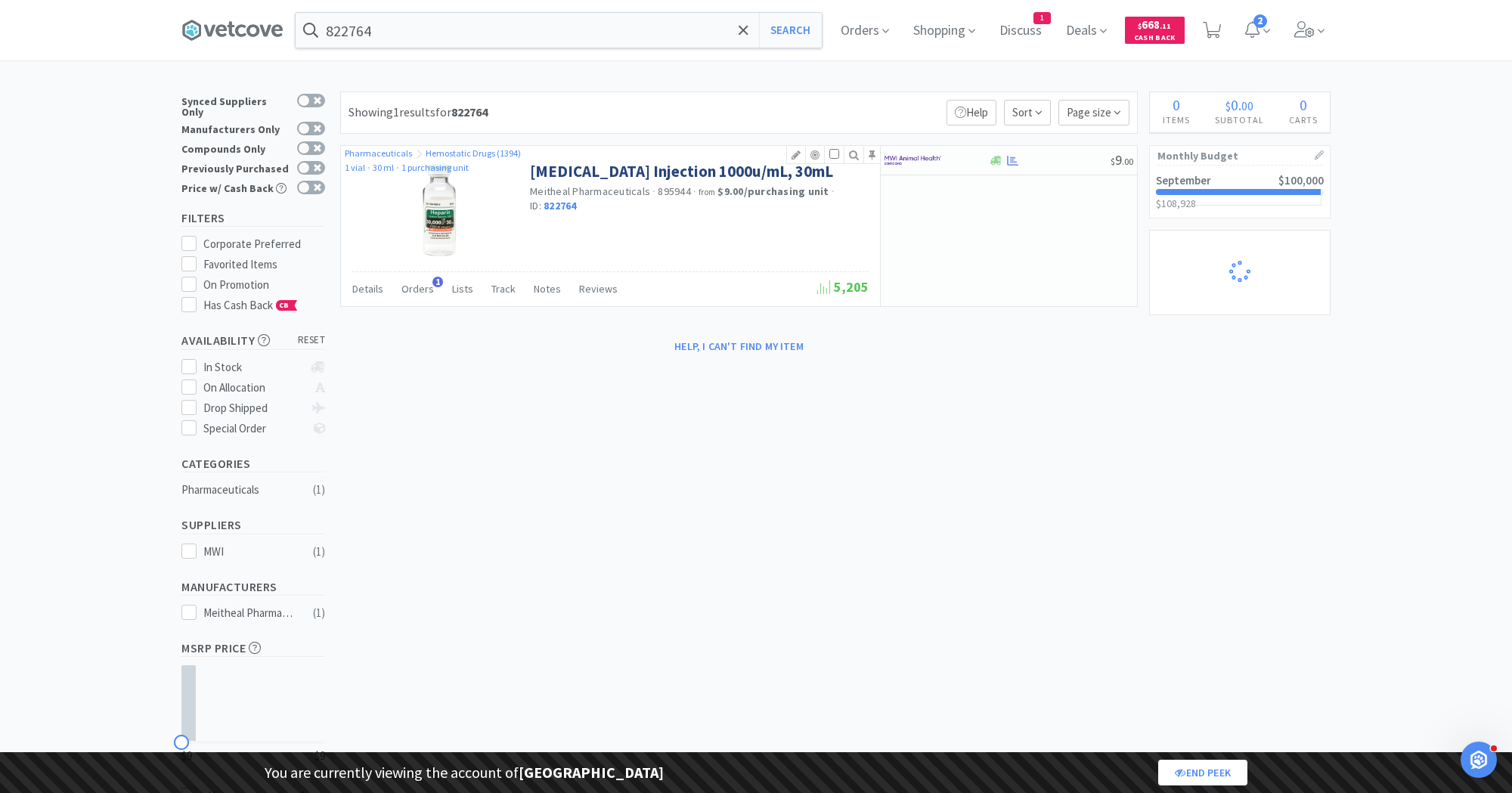
select select "2"
select select "1"
select select "10"
select select "1"
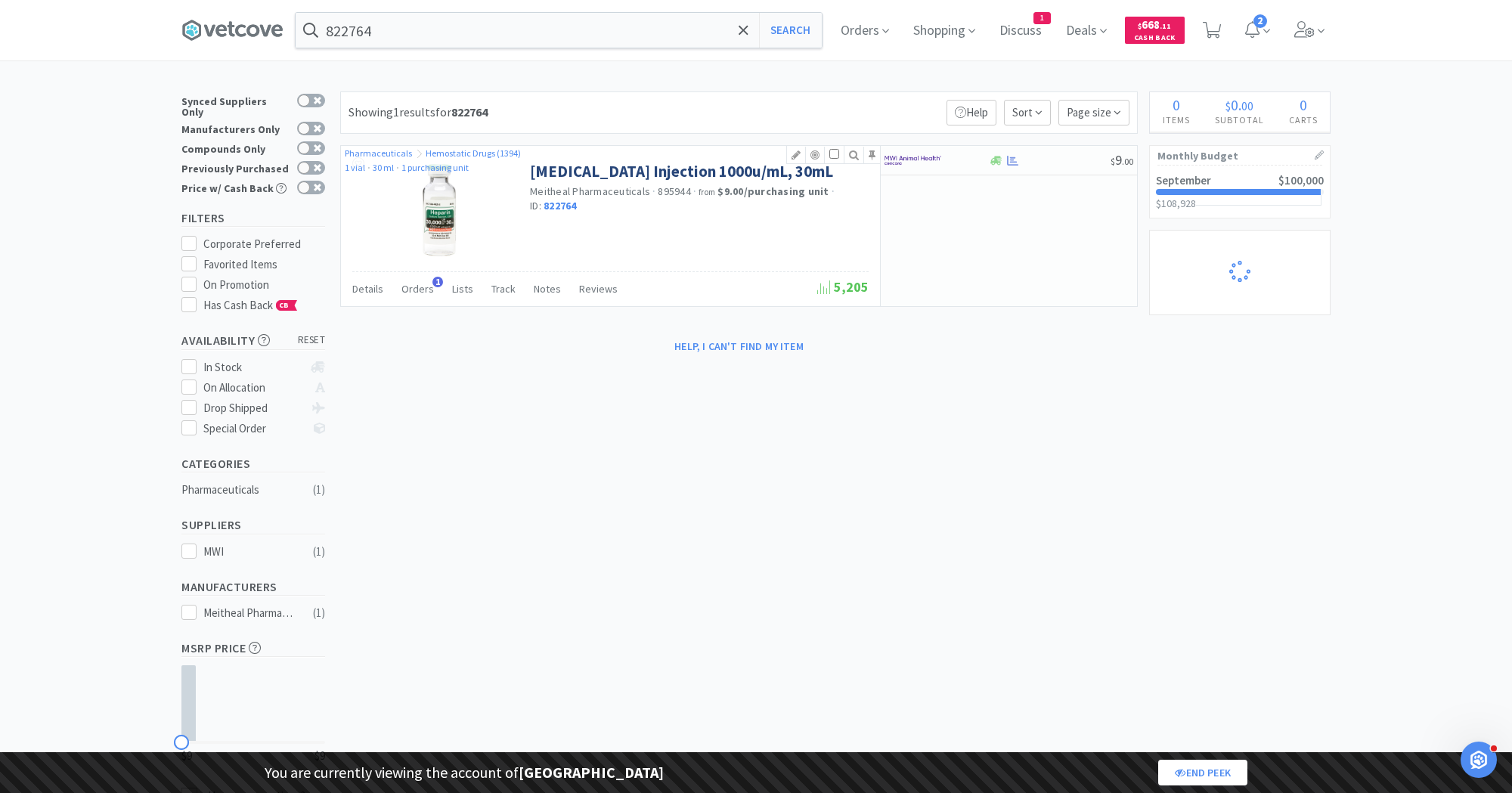
select select "2"
select select "1"
select select "2"
